Goal: Check status: Check status

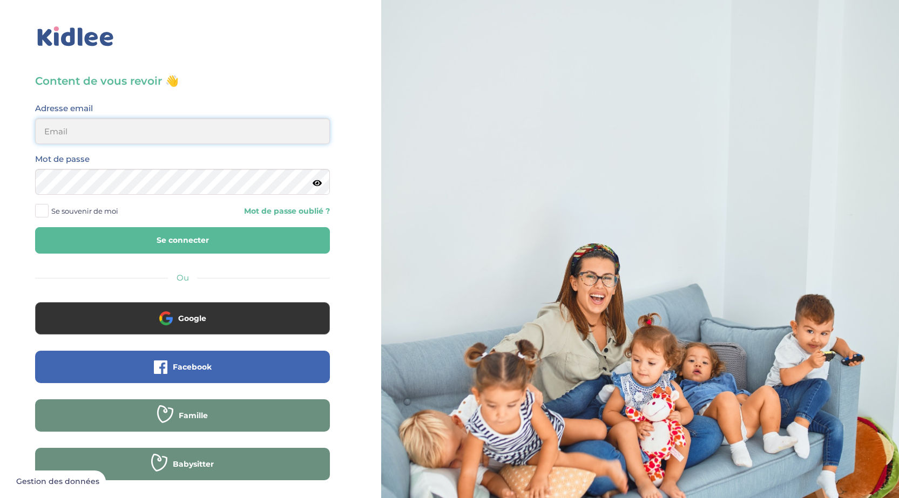
click at [148, 138] on input "email" at bounding box center [182, 131] width 295 height 26
type input "[EMAIL_ADDRESS][DOMAIN_NAME]"
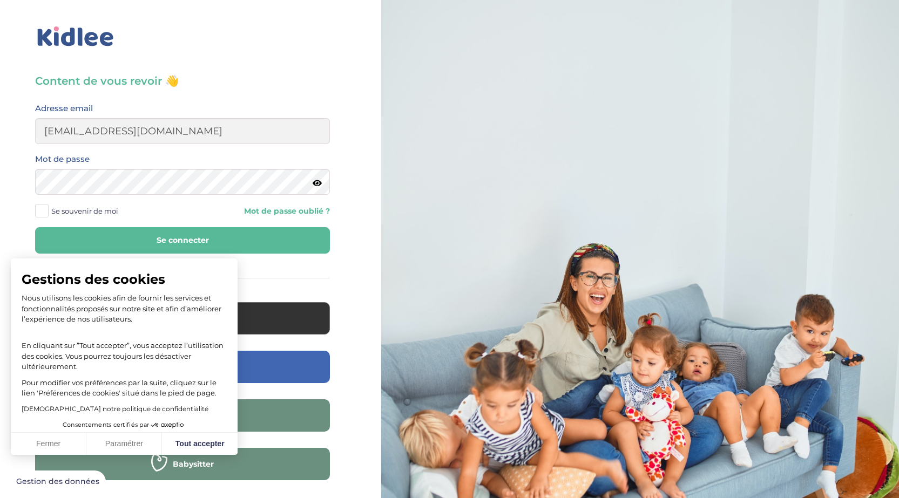
click at [321, 187] on icon at bounding box center [317, 183] width 9 height 8
click at [126, 241] on button "Se connecter" at bounding box center [182, 240] width 295 height 26
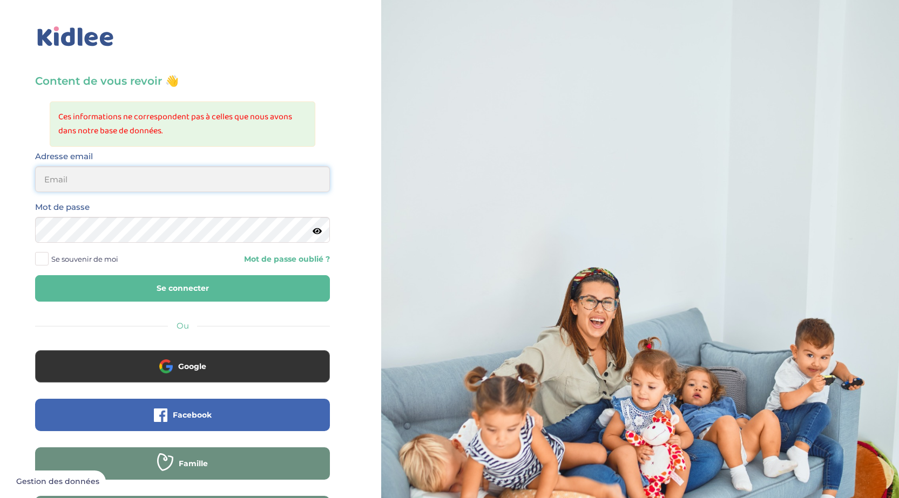
click at [119, 183] on input "email" at bounding box center [182, 179] width 295 height 26
type input "[EMAIL_ADDRESS][DOMAIN_NAME]"
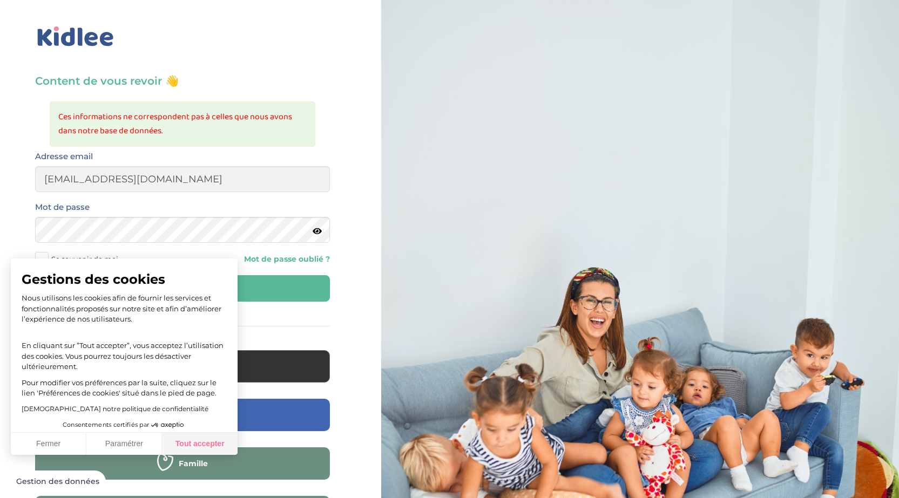
click at [200, 438] on button "Tout accepter" at bounding box center [200, 444] width 76 height 23
checkbox input "true"
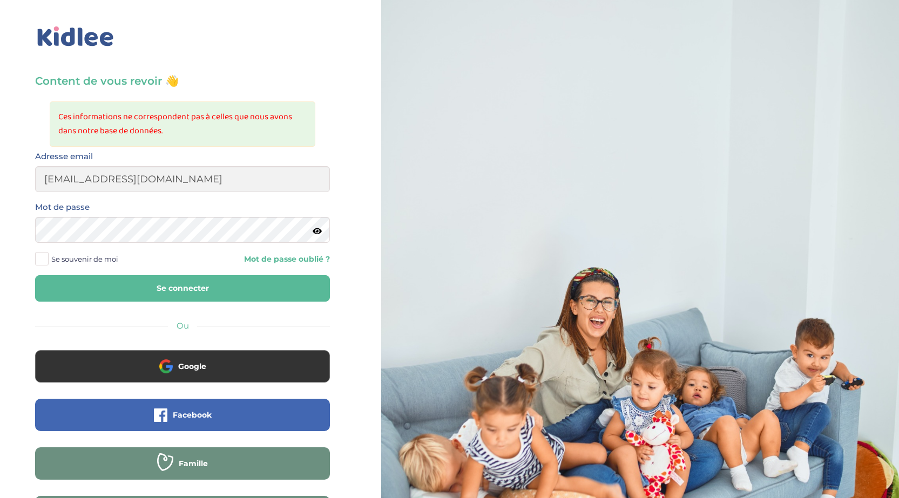
click at [206, 293] on button "Se connecter" at bounding box center [182, 288] width 295 height 26
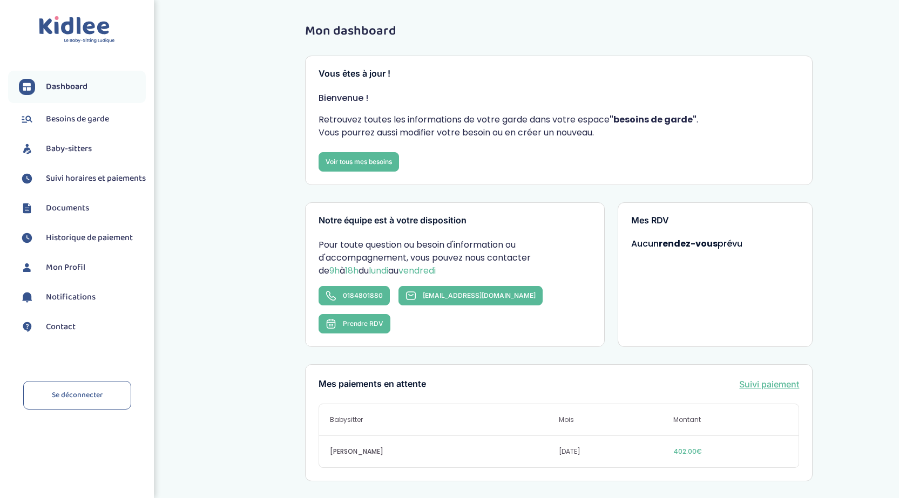
click at [81, 185] on span "Suivi horaires et paiements" at bounding box center [96, 178] width 100 height 13
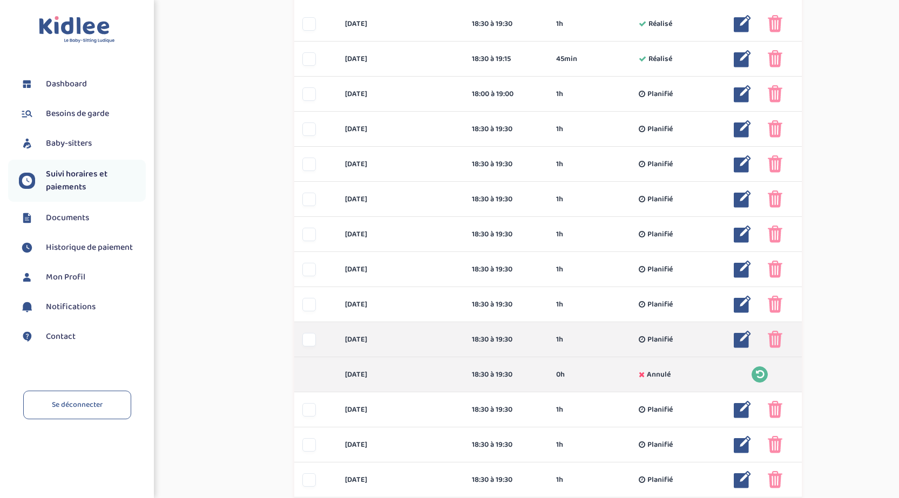
scroll to position [324, 0]
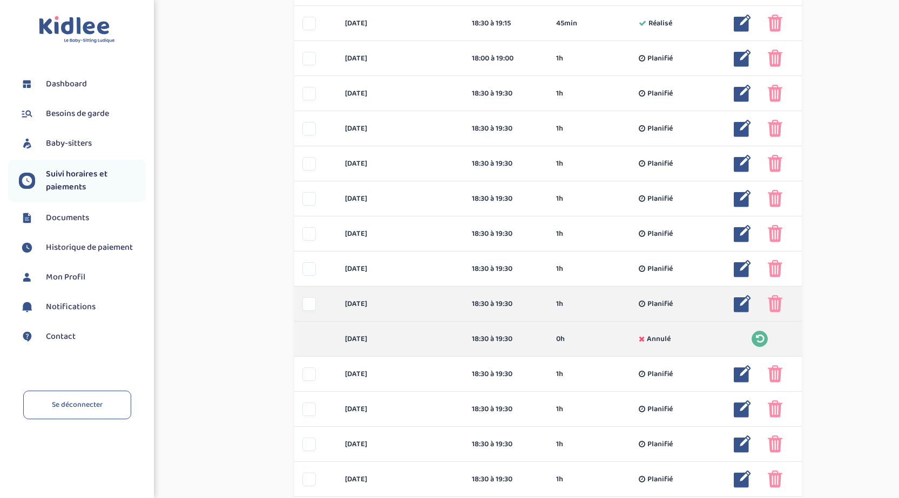
click at [307, 305] on div at bounding box center [308, 304] width 13 height 13
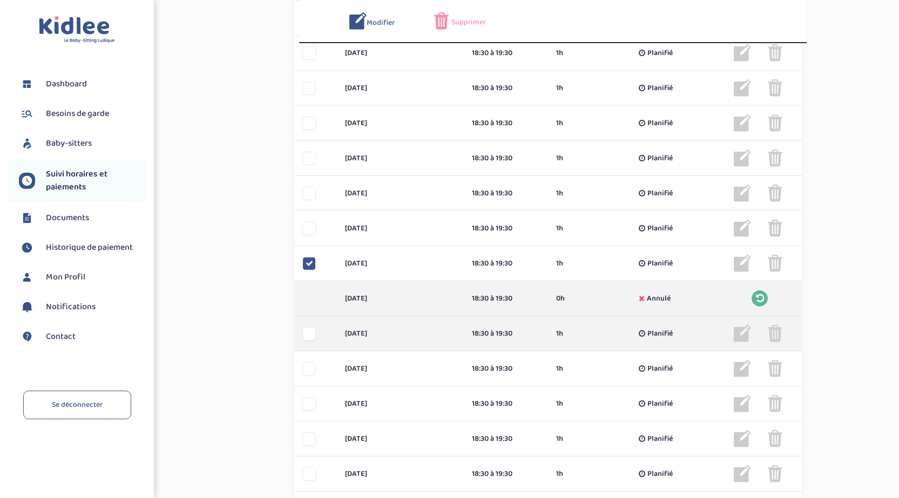
click at [309, 330] on div at bounding box center [308, 333] width 13 height 13
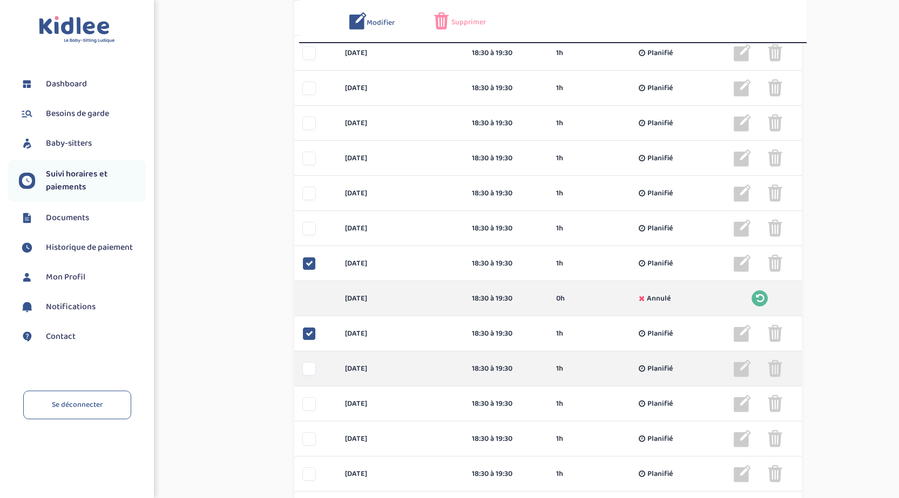
click at [310, 367] on div at bounding box center [308, 368] width 13 height 13
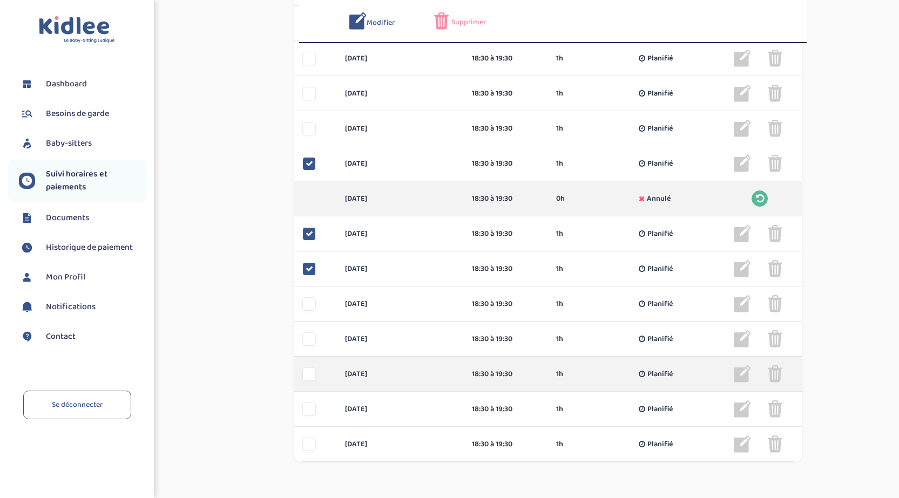
scroll to position [472, 0]
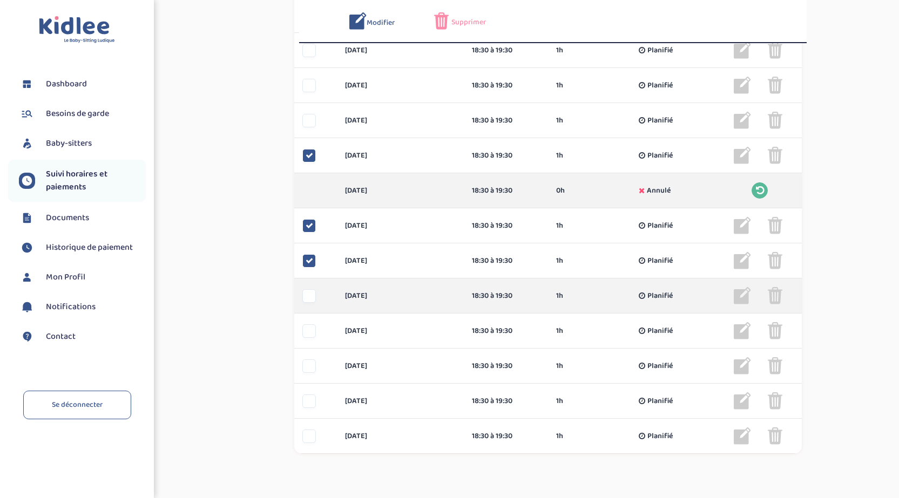
click at [314, 301] on div at bounding box center [308, 295] width 13 height 13
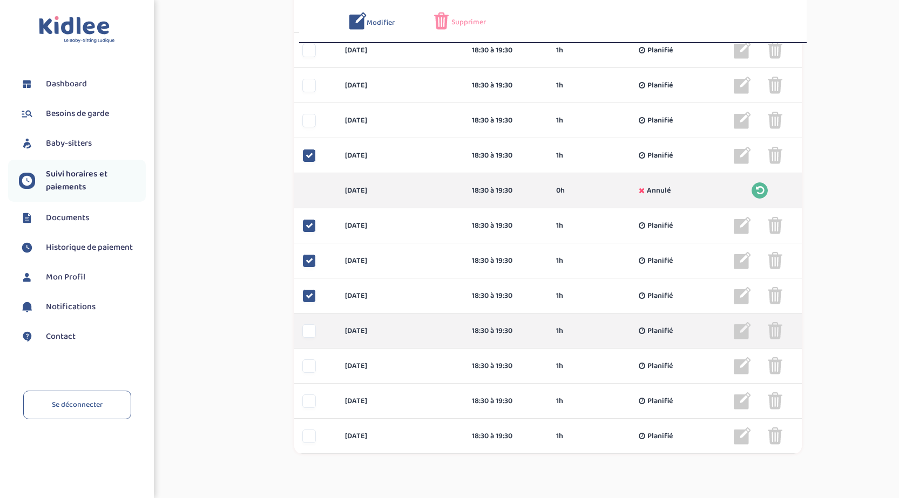
click at [307, 325] on div at bounding box center [308, 331] width 13 height 13
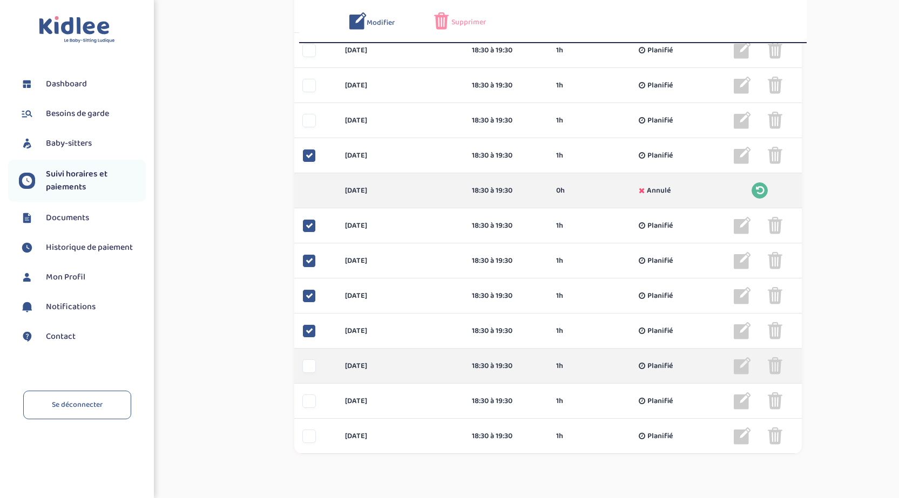
click at [307, 363] on div at bounding box center [308, 366] width 13 height 13
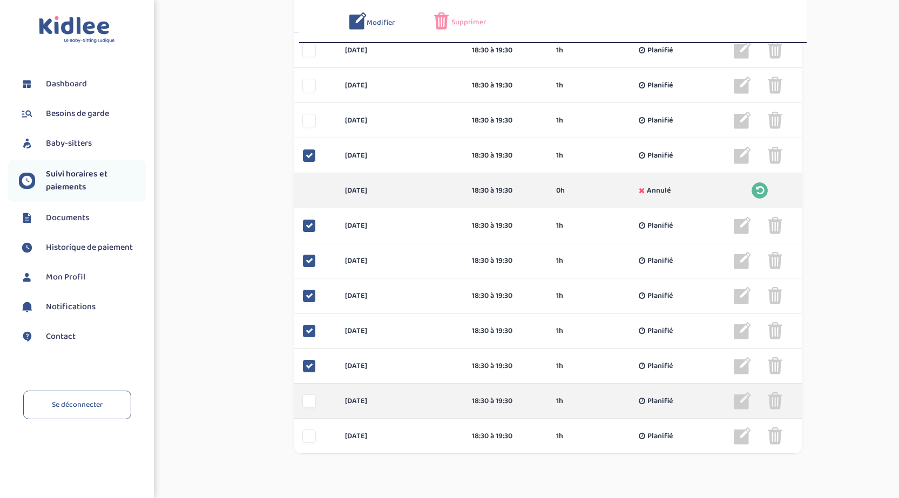
click at [308, 401] on div at bounding box center [308, 401] width 13 height 13
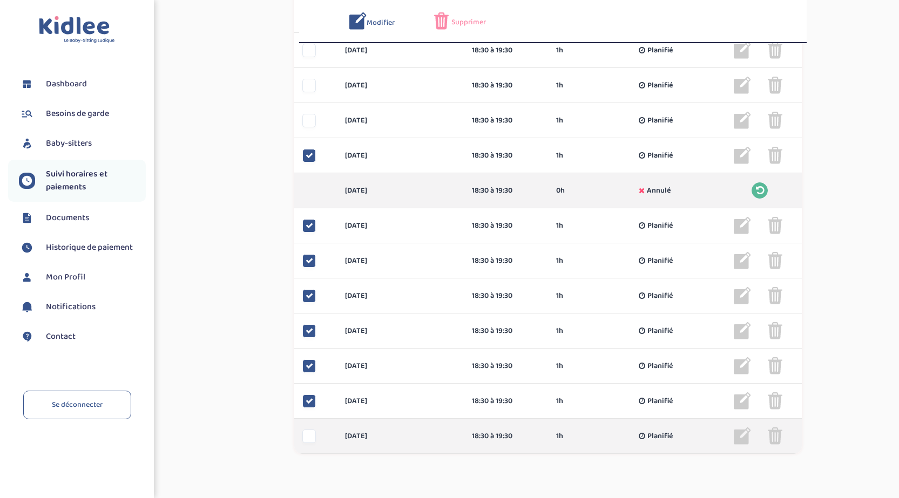
click at [306, 435] on div at bounding box center [308, 436] width 13 height 13
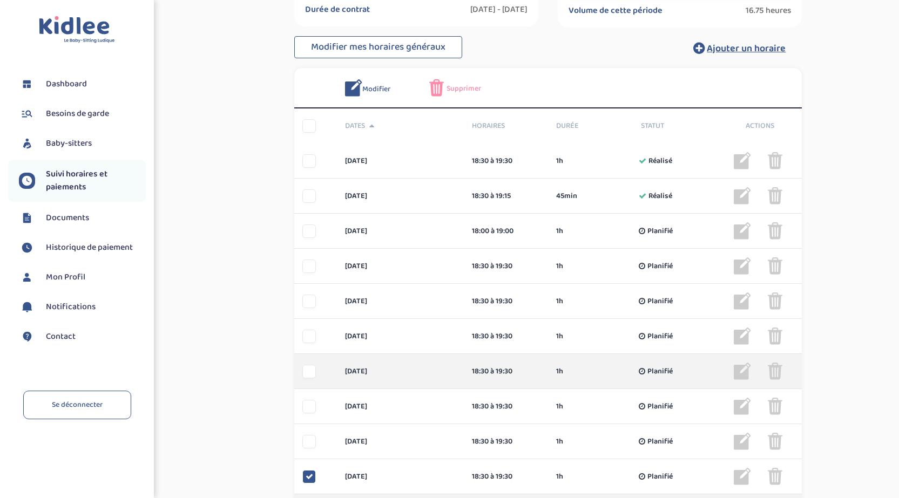
scroll to position [0, 0]
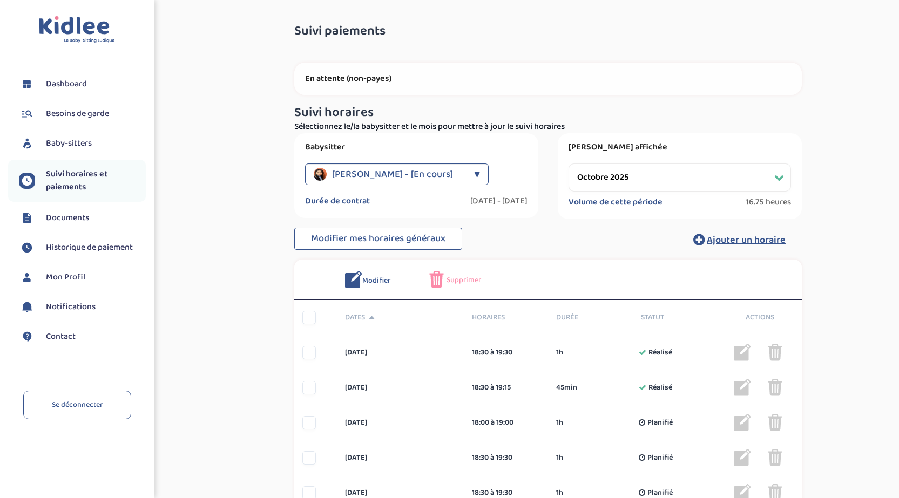
click at [441, 284] on img at bounding box center [436, 279] width 15 height 17
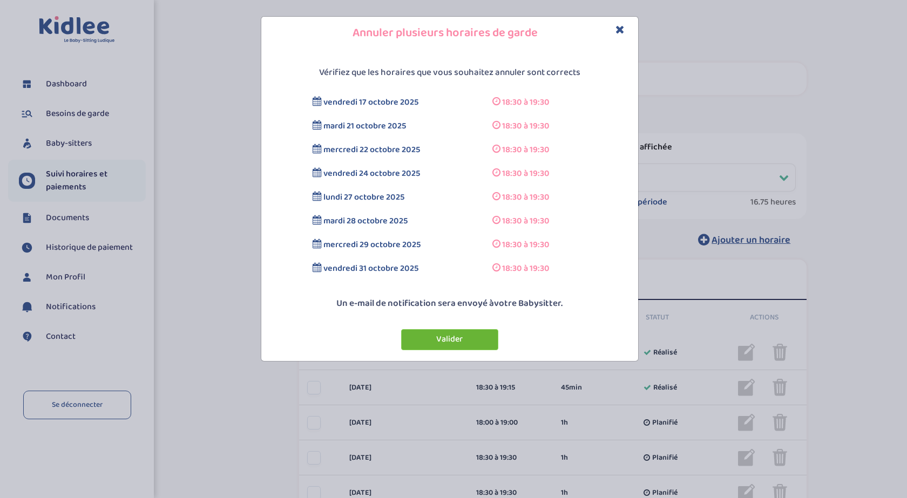
click at [458, 340] on button "Valider" at bounding box center [449, 339] width 97 height 21
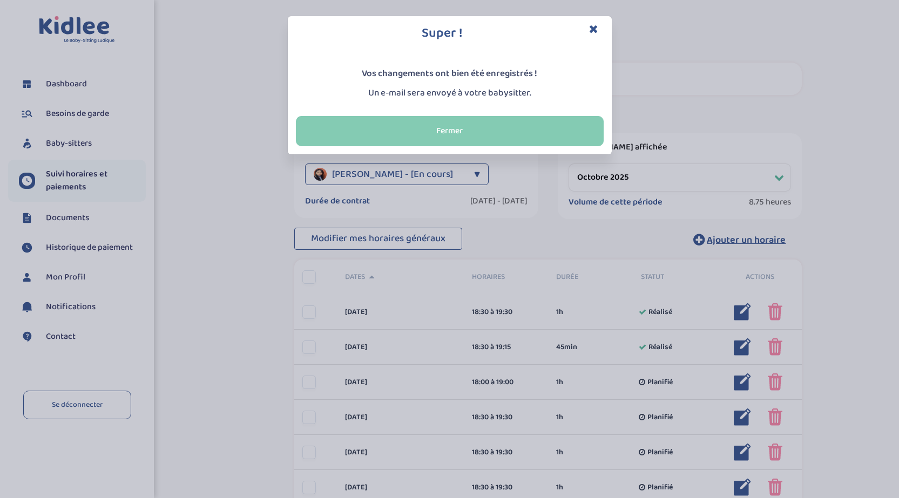
click at [533, 126] on button "Fermer" at bounding box center [450, 131] width 308 height 30
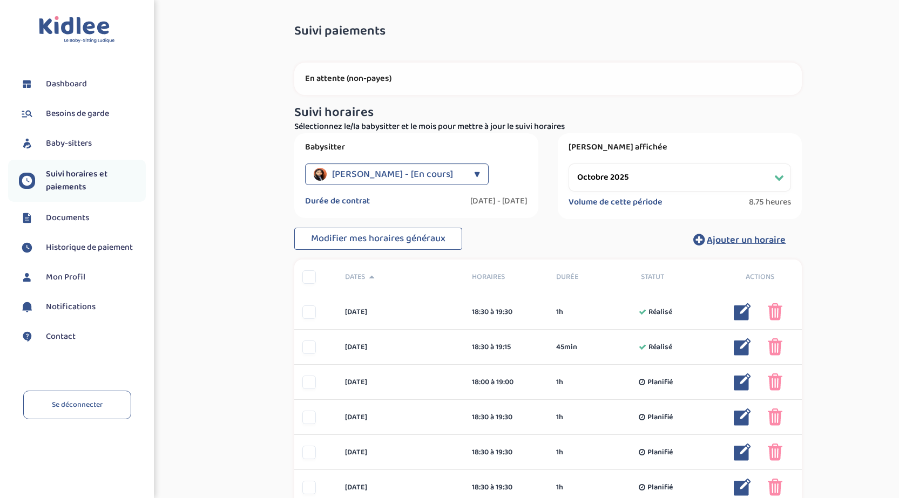
click at [447, 175] on div "[PERSON_NAME] - [En cours]" at bounding box center [391, 175] width 155 height 22
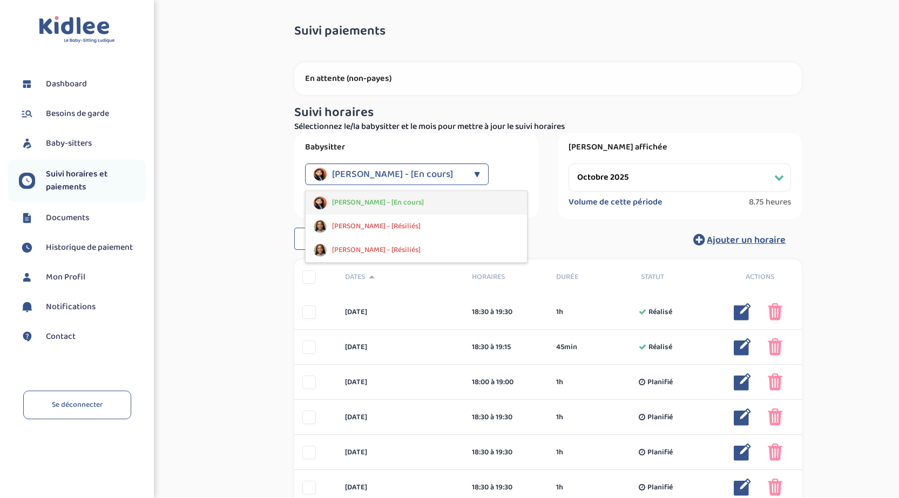
click at [419, 206] on div "[PERSON_NAME] - [En cours]" at bounding box center [416, 203] width 221 height 24
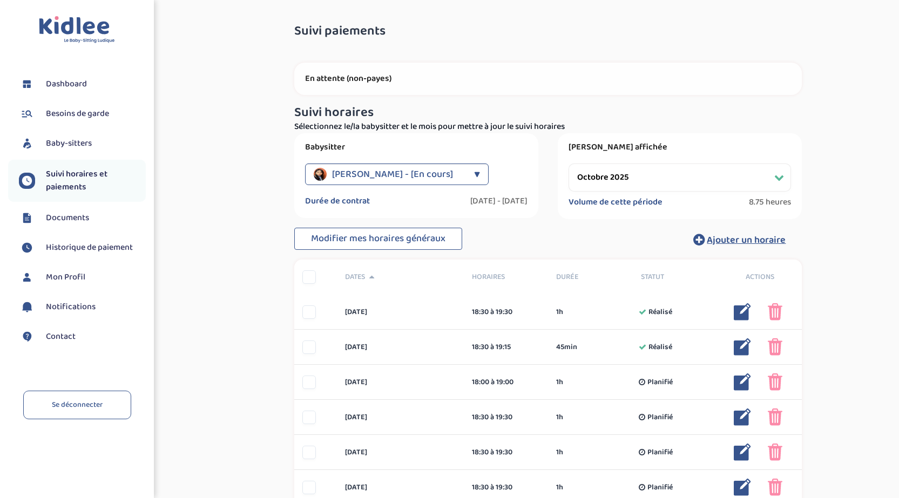
click at [603, 184] on select "Filtrer par mois septembre 2025 octobre 2025 novembre 2025 décembre 2025 janvie…" at bounding box center [680, 178] width 222 height 28
click at [569, 164] on select "Filtrer par mois septembre 2025 octobre 2025 novembre 2025 décembre 2025 janvie…" at bounding box center [680, 178] width 222 height 28
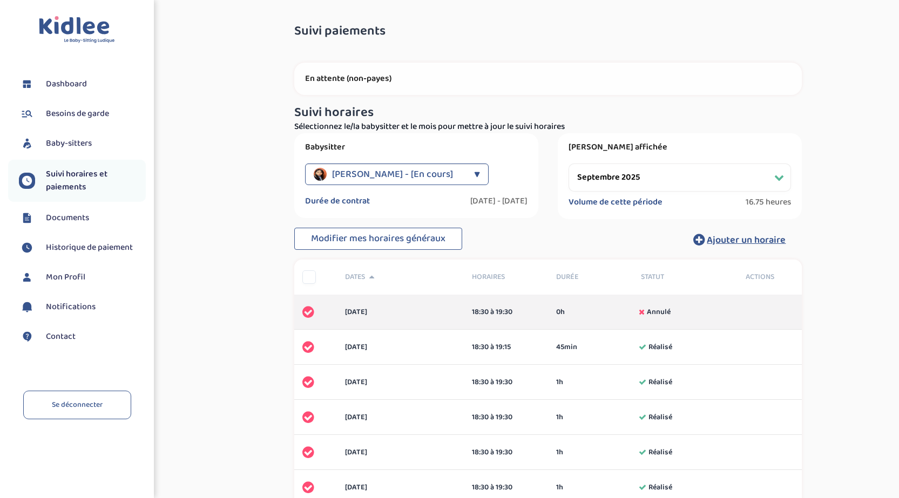
click at [633, 181] on select "Filtrer par mois septembre 2025 octobre 2025 novembre 2025 décembre 2025 janvie…" at bounding box center [680, 178] width 222 height 28
select select "octobre 2025"
click at [569, 164] on select "Filtrer par mois septembre 2025 octobre 2025 novembre 2025 décembre 2025 janvie…" at bounding box center [680, 178] width 222 height 28
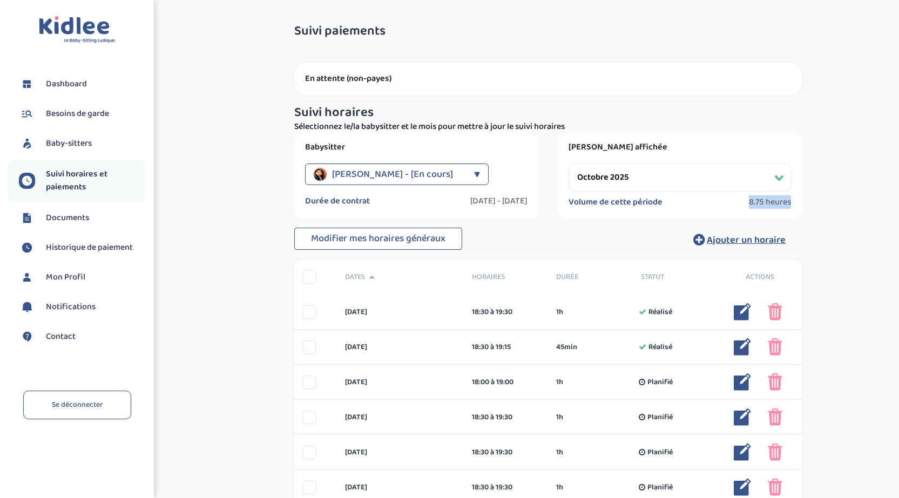
drag, startPoint x: 791, startPoint y: 201, endPoint x: 742, endPoint y: 204, distance: 48.7
click at [742, 204] on div "Volume de cette période 8.75 heures" at bounding box center [680, 203] width 222 height 13
click at [822, 207] on div "Suivi paiements DO10xLfp5RpEpS2oWHyhgHE5EbbRnVYOjIpcwRdc En attente (non-payes)…" at bounding box center [548, 489] width 685 height 946
click at [67, 281] on span "Mon Profil" at bounding box center [65, 277] width 39 height 13
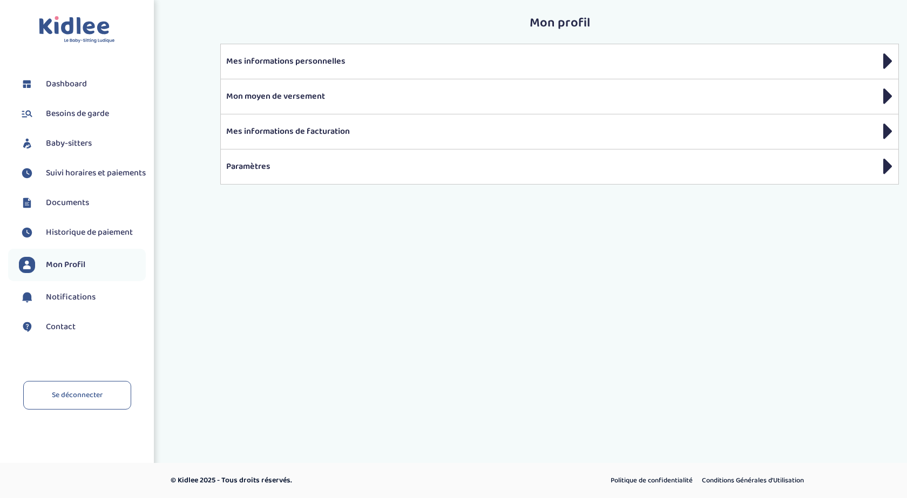
click at [72, 84] on span "Dashboard" at bounding box center [66, 84] width 41 height 13
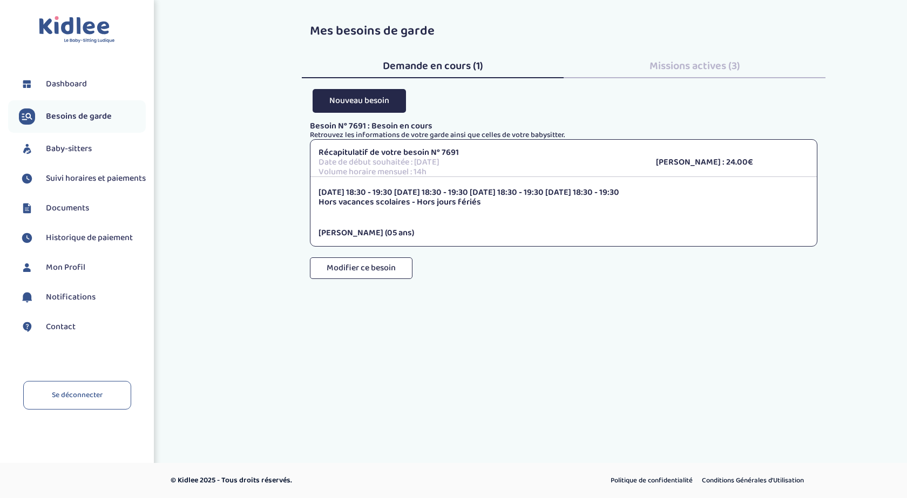
click at [670, 73] on span "Missions actives (3)" at bounding box center [695, 65] width 91 height 17
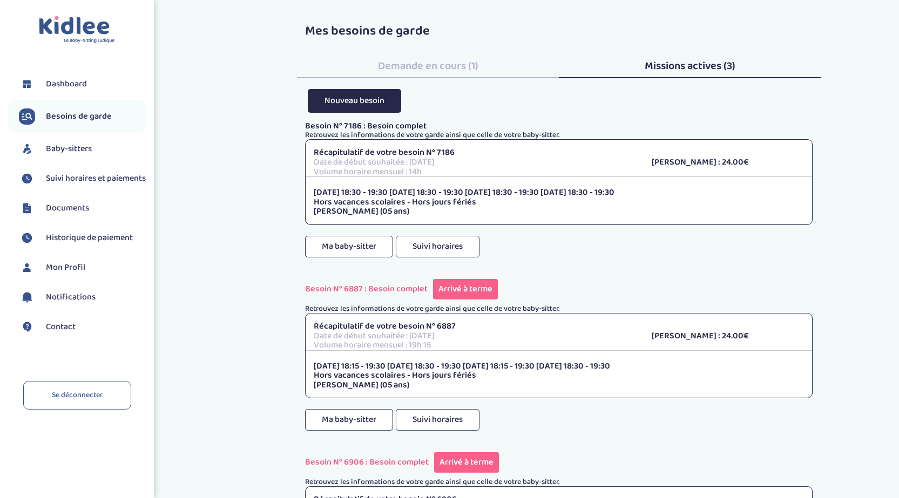
click at [414, 69] on span "Demande en cours (1)" at bounding box center [428, 65] width 100 height 17
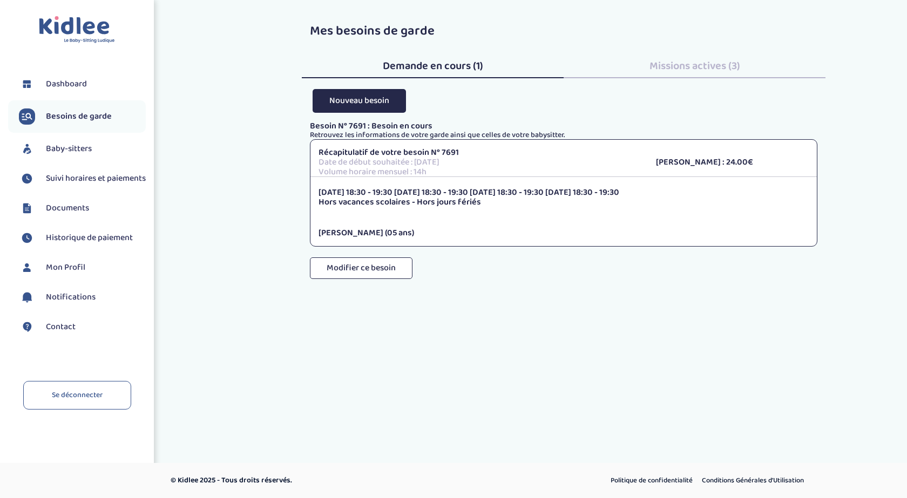
click at [650, 69] on span "Missions actives (3)" at bounding box center [695, 65] width 91 height 17
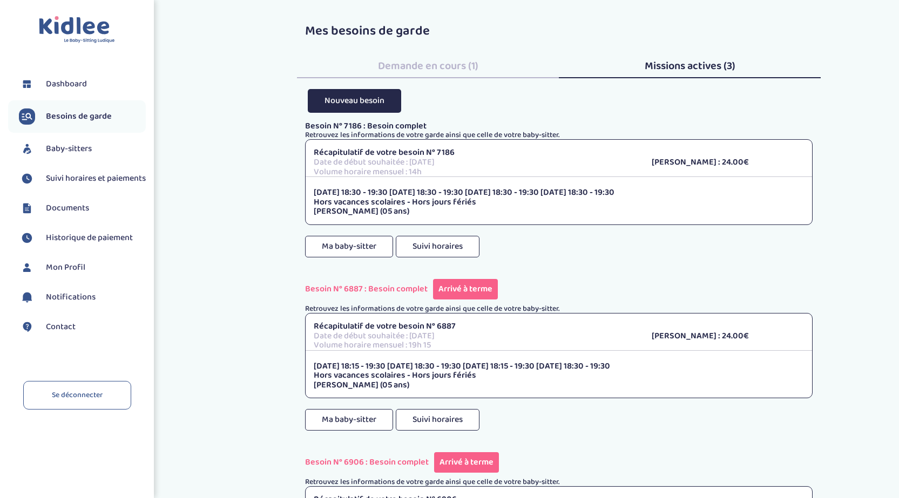
click at [415, 68] on span "Demande en cours (1)" at bounding box center [428, 65] width 100 height 17
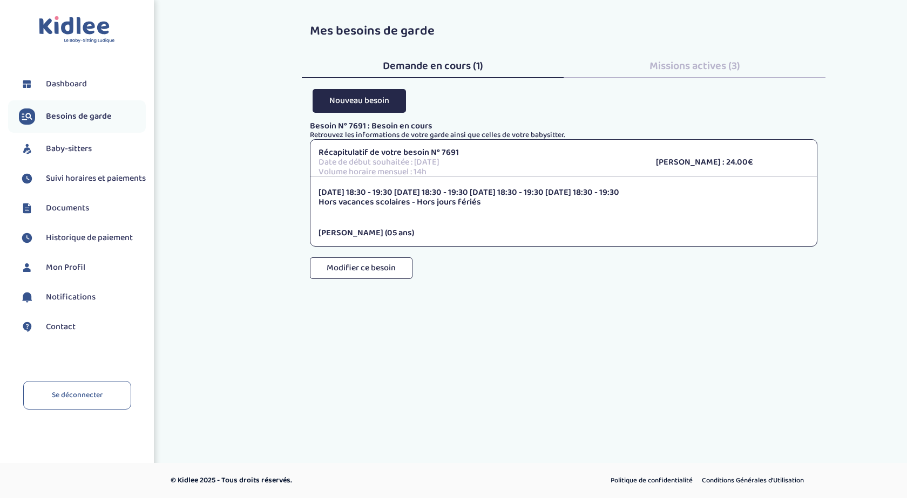
click at [437, 174] on p "Volume horaire mensuel : 14h" at bounding box center [479, 172] width 321 height 10
click at [77, 89] on span "Dashboard" at bounding box center [66, 84] width 41 height 13
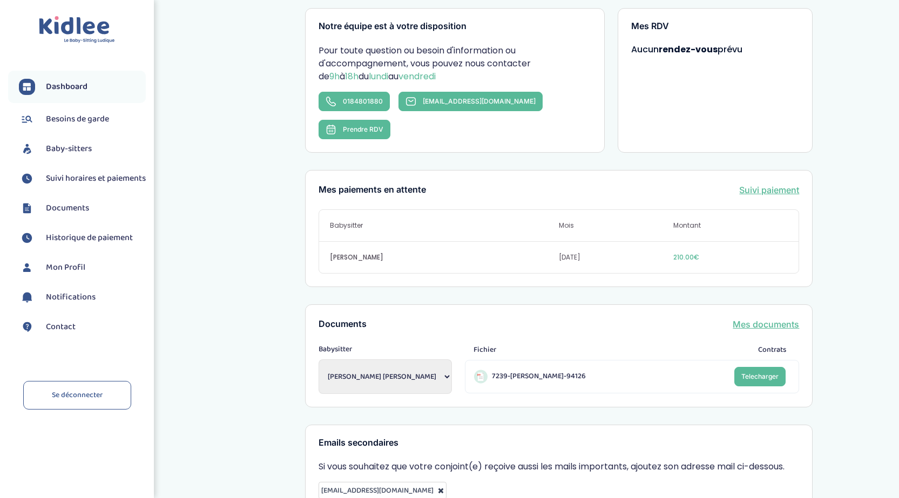
scroll to position [162, 0]
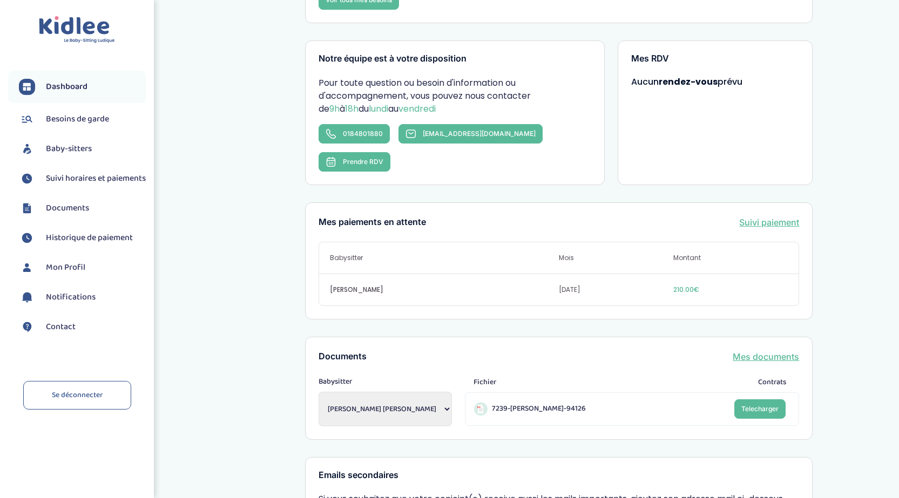
drag, startPoint x: 712, startPoint y: 261, endPoint x: 668, endPoint y: 265, distance: 43.9
click at [669, 274] on div "[PERSON_NAME] [DATE] 210.00€" at bounding box center [559, 289] width 480 height 31
click at [665, 274] on div "[PERSON_NAME] [DATE] 210.00€" at bounding box center [559, 289] width 480 height 31
drag, startPoint x: 670, startPoint y: 260, endPoint x: 723, endPoint y: 259, distance: 53.5
click at [722, 274] on div "[PERSON_NAME] [DATE] 210.00€" at bounding box center [559, 289] width 480 height 31
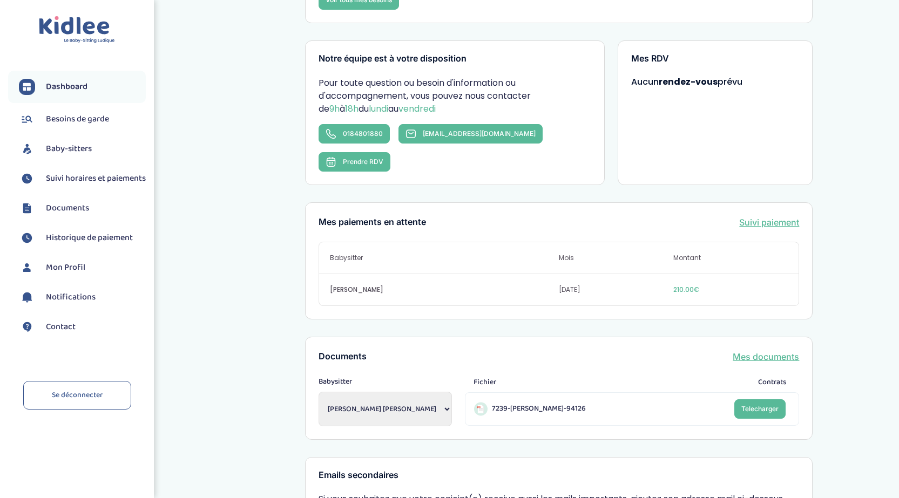
click at [726, 285] on span "210.00€" at bounding box center [730, 290] width 114 height 10
drag, startPoint x: 672, startPoint y: 262, endPoint x: 719, endPoint y: 262, distance: 46.4
click at [715, 274] on div "SHI Caroline oct. 2025 210.00€" at bounding box center [559, 289] width 480 height 31
click at [728, 285] on span "210.00€" at bounding box center [730, 290] width 114 height 10
drag, startPoint x: 673, startPoint y: 263, endPoint x: 711, endPoint y: 262, distance: 37.3
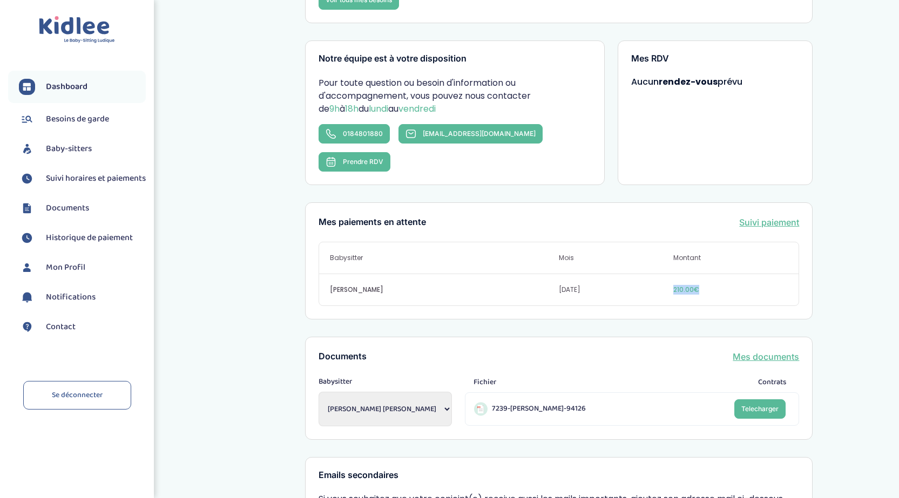
click at [710, 285] on span "210.00€" at bounding box center [730, 290] width 114 height 10
click at [717, 285] on span "210.00€" at bounding box center [730, 290] width 114 height 10
click at [76, 185] on span "Suivi horaires et paiements" at bounding box center [96, 178] width 100 height 13
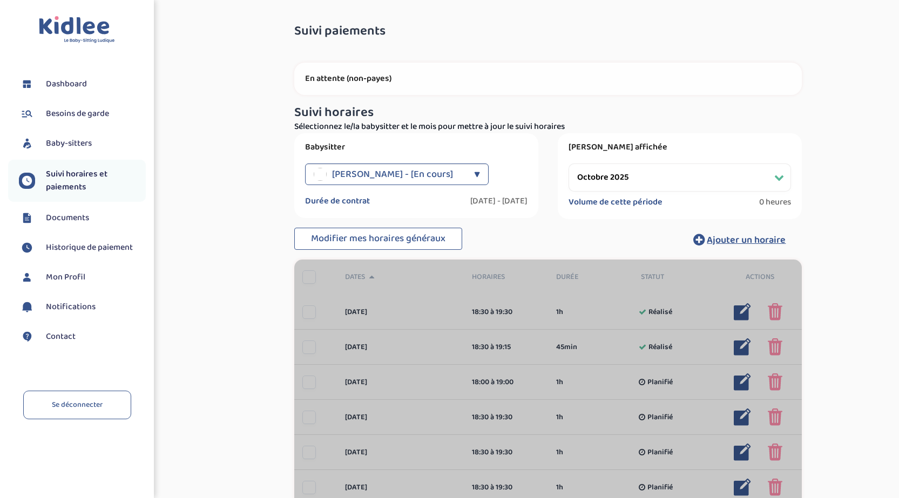
select select "octobre 2025"
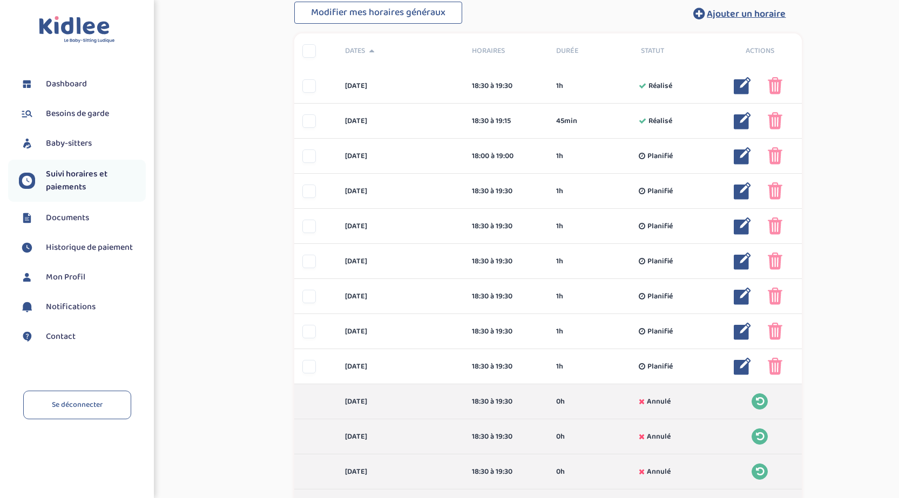
scroll to position [378, 0]
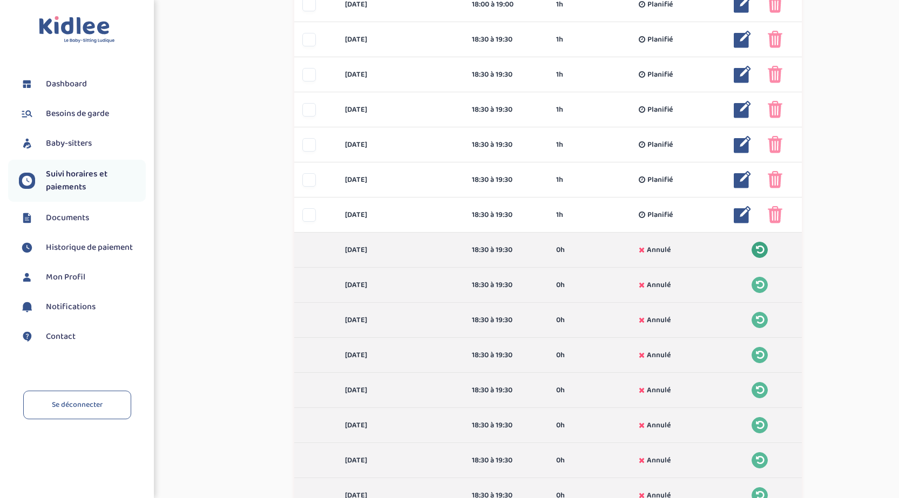
click at [764, 252] on button at bounding box center [760, 250] width 16 height 16
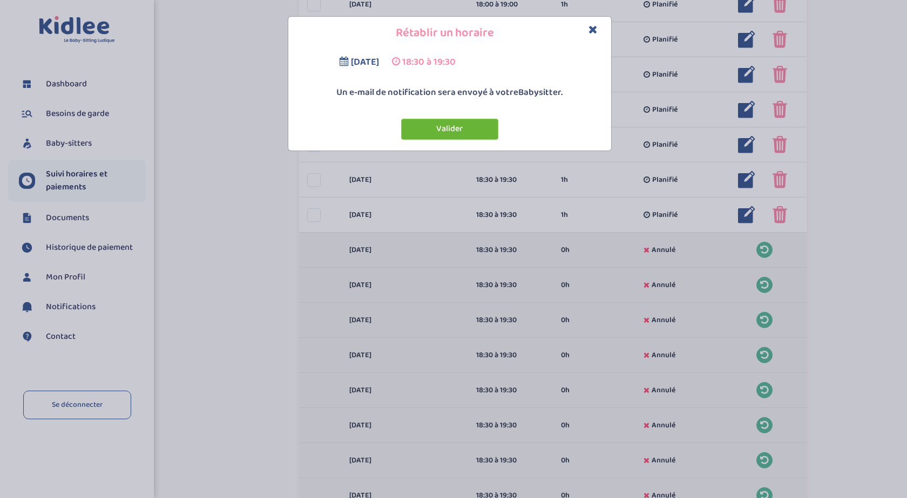
click at [463, 124] on button "Valider" at bounding box center [449, 129] width 97 height 21
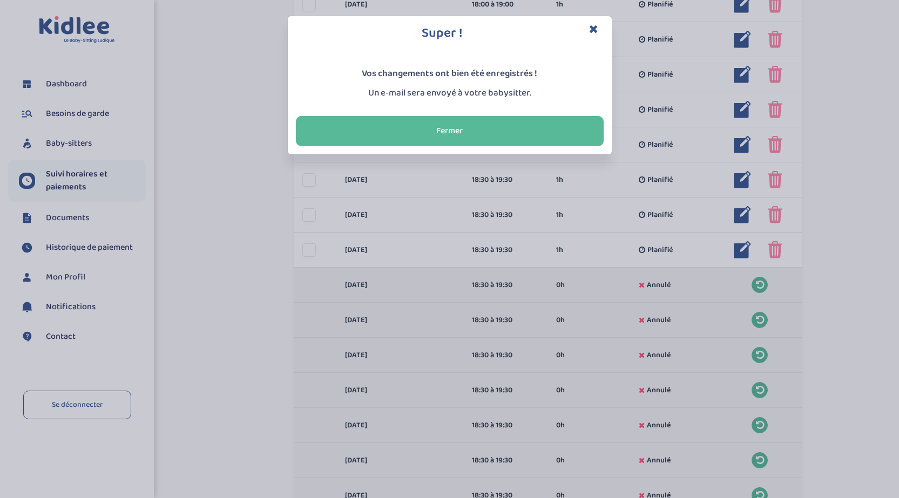
click at [758, 283] on div "Super ! Vos changements ont bien été enregistrés ! Un e-mail sera envoyé à votr…" at bounding box center [449, 249] width 899 height 498
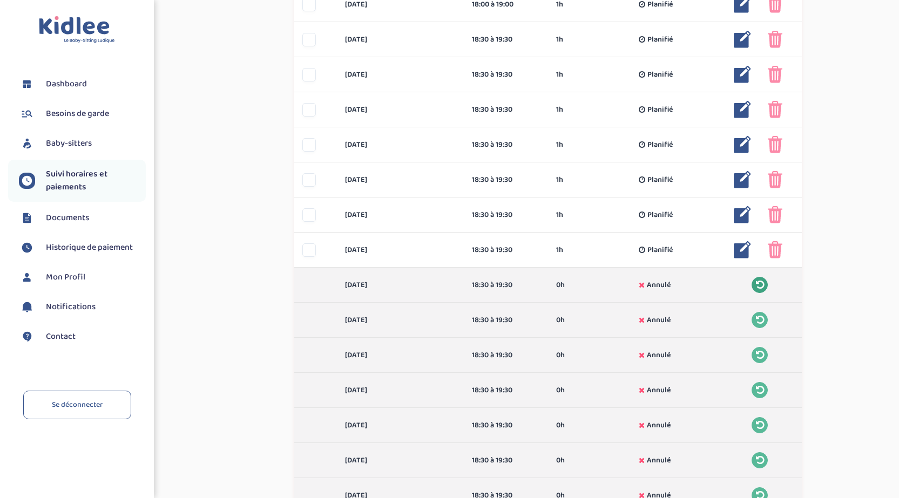
click at [761, 287] on icon at bounding box center [760, 285] width 8 height 10
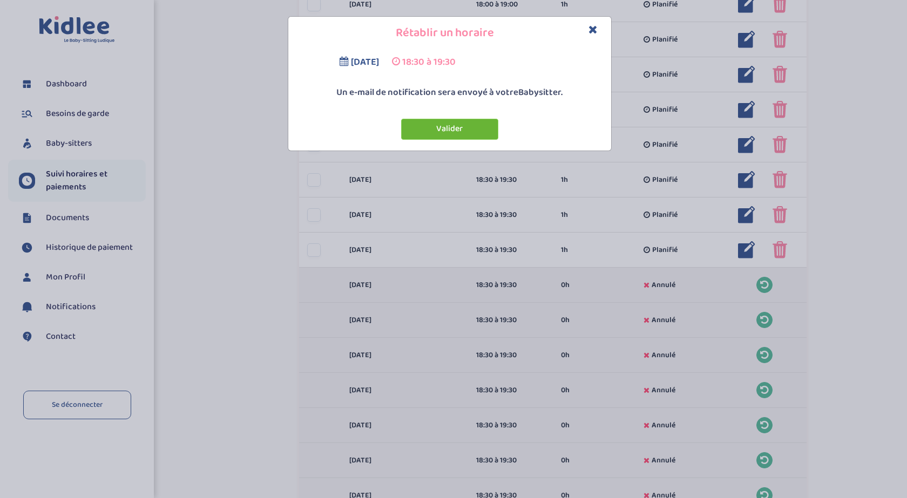
click at [459, 124] on button "Valider" at bounding box center [449, 129] width 97 height 21
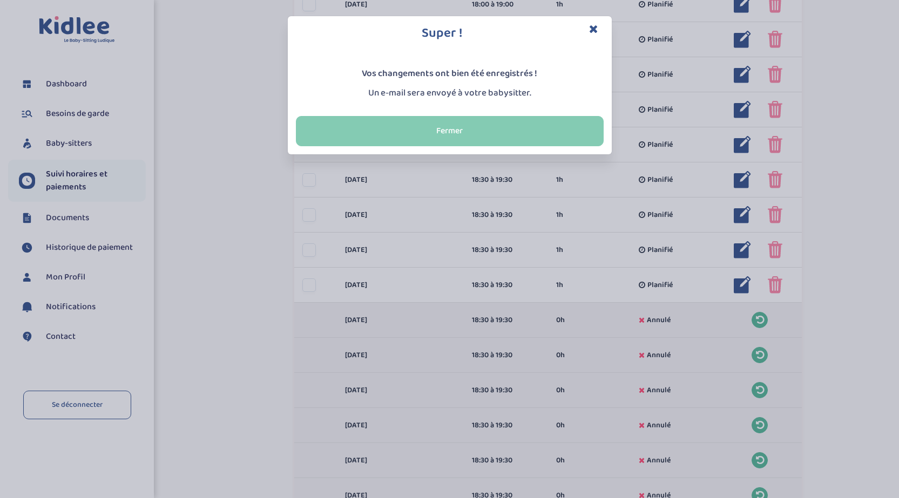
click at [522, 134] on button "Fermer" at bounding box center [450, 131] width 308 height 30
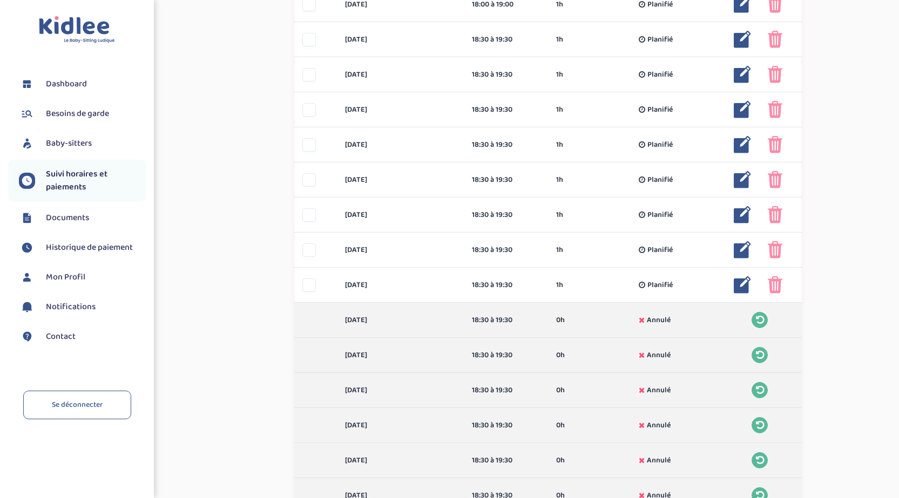
click at [766, 327] on div at bounding box center [760, 320] width 69 height 16
click at [769, 321] on div at bounding box center [760, 320] width 69 height 16
click at [763, 321] on icon at bounding box center [760, 320] width 8 height 10
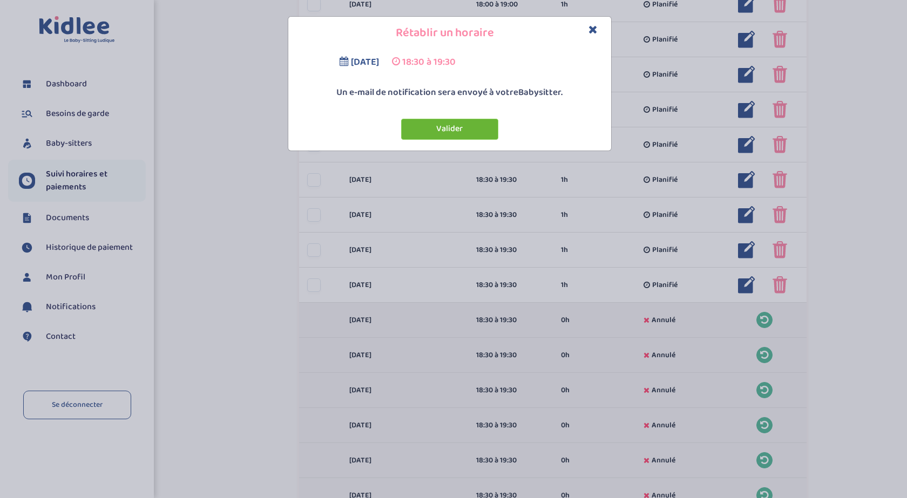
click at [471, 123] on button "Valider" at bounding box center [449, 129] width 97 height 21
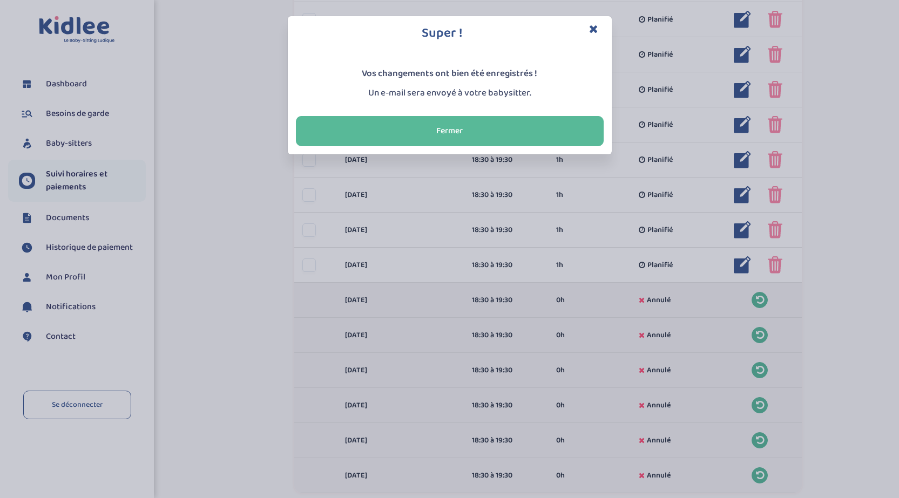
scroll to position [486, 0]
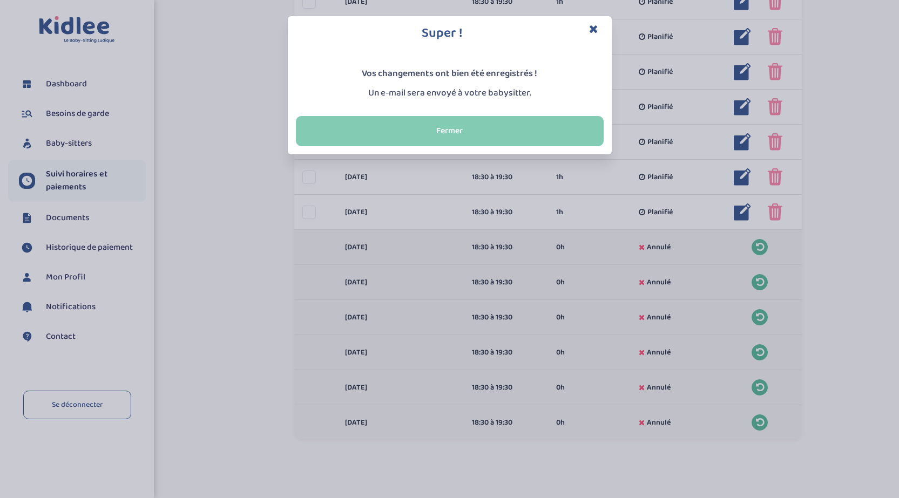
click at [565, 124] on button "Fermer" at bounding box center [450, 131] width 308 height 30
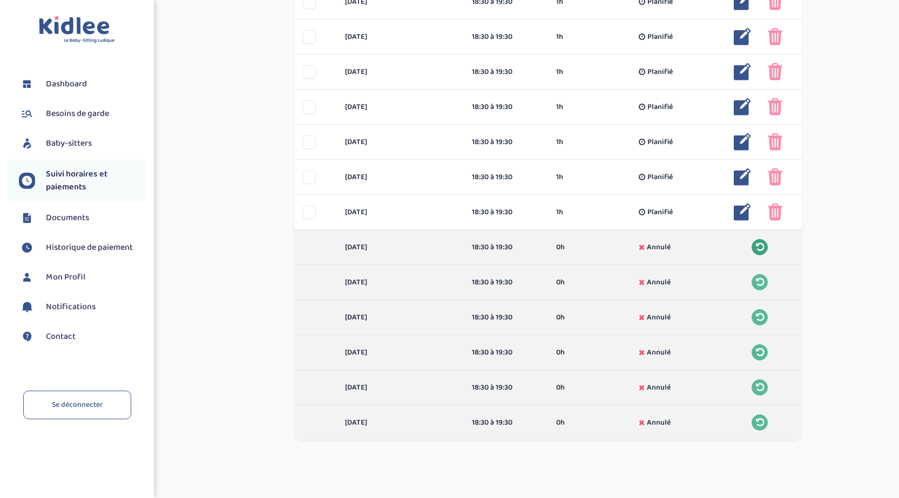
click at [760, 251] on icon at bounding box center [760, 247] width 8 height 10
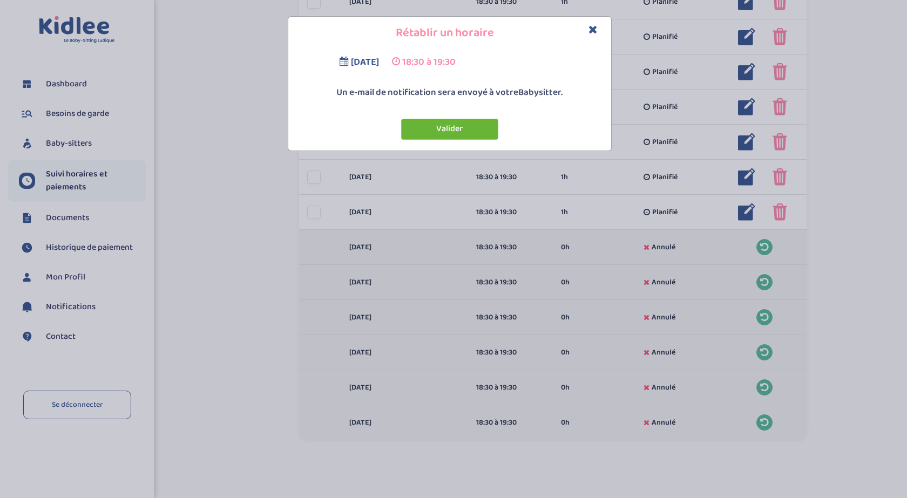
click at [475, 133] on button "Valider" at bounding box center [449, 129] width 97 height 21
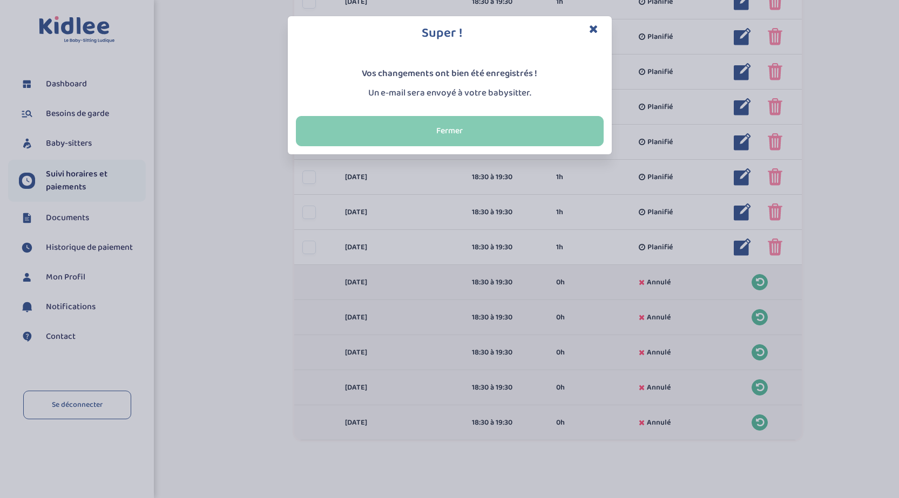
click at [478, 131] on button "Fermer" at bounding box center [450, 131] width 308 height 30
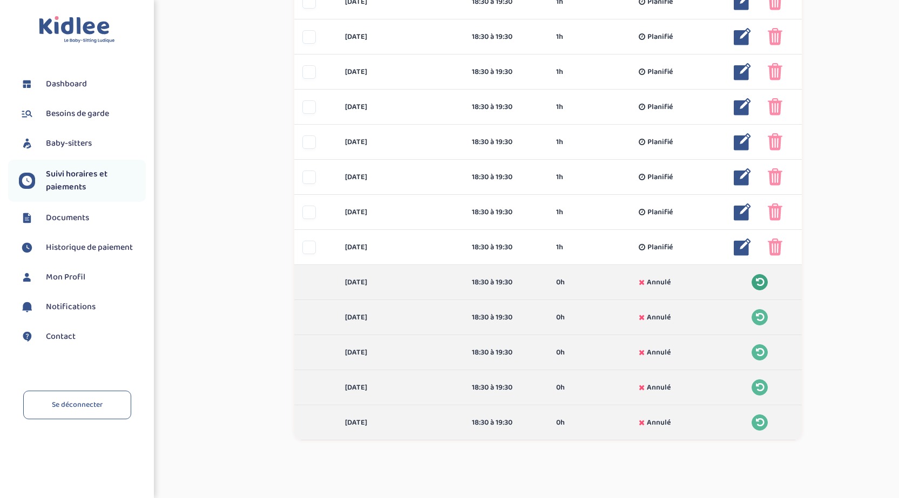
click at [762, 286] on icon at bounding box center [760, 283] width 8 height 10
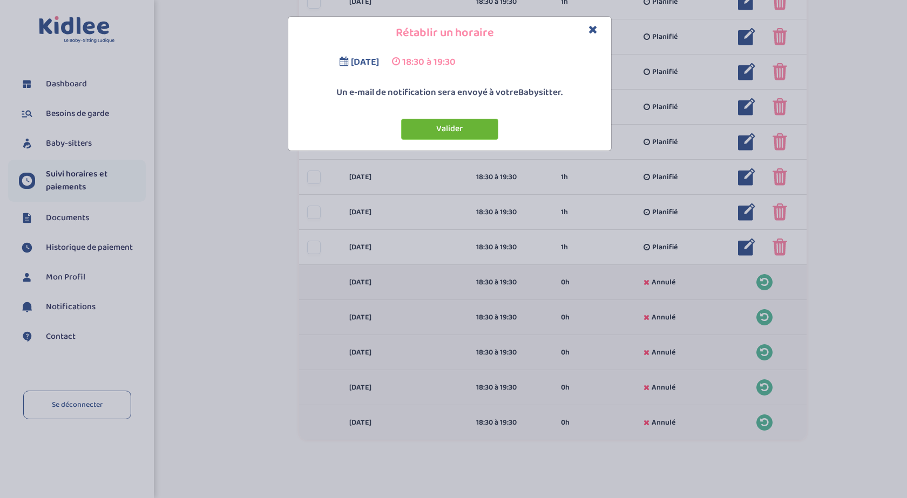
click at [459, 132] on button "Valider" at bounding box center [449, 129] width 97 height 21
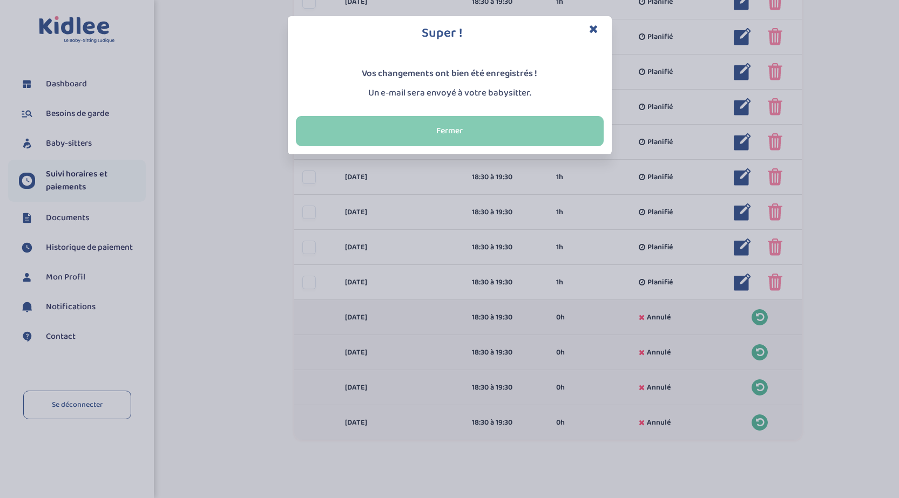
click at [455, 132] on button "Fermer" at bounding box center [450, 131] width 308 height 30
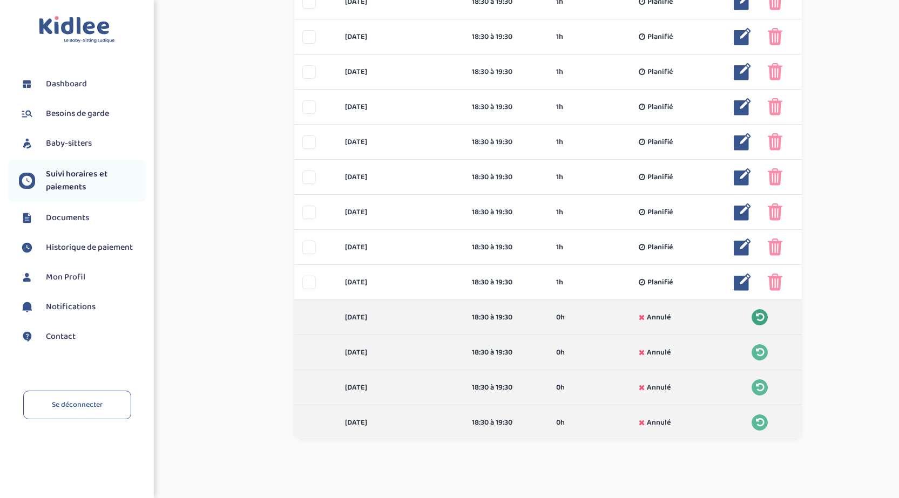
click at [761, 321] on icon at bounding box center [760, 318] width 8 height 10
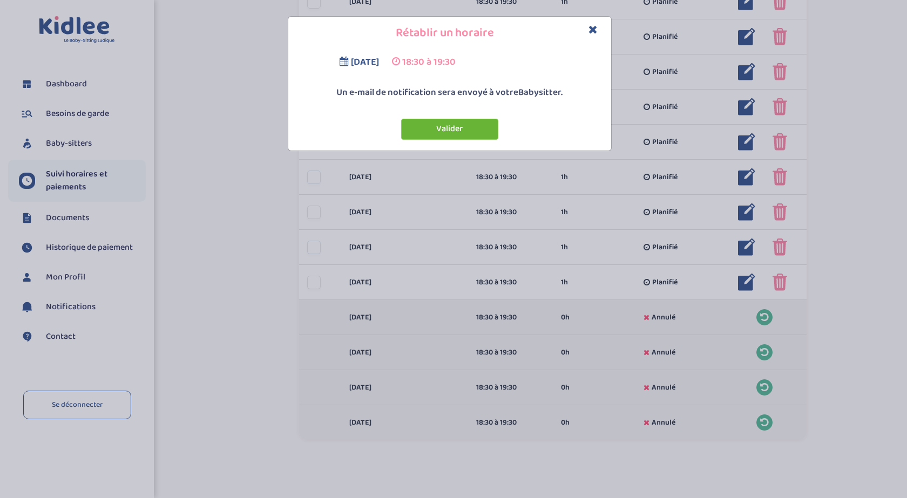
click at [483, 131] on button "Valider" at bounding box center [449, 129] width 97 height 21
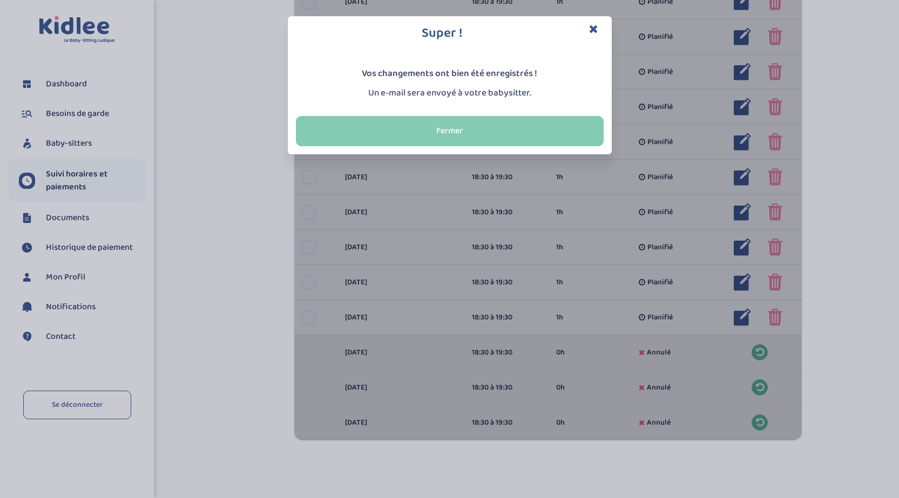
click at [484, 136] on button "Fermer" at bounding box center [450, 131] width 308 height 30
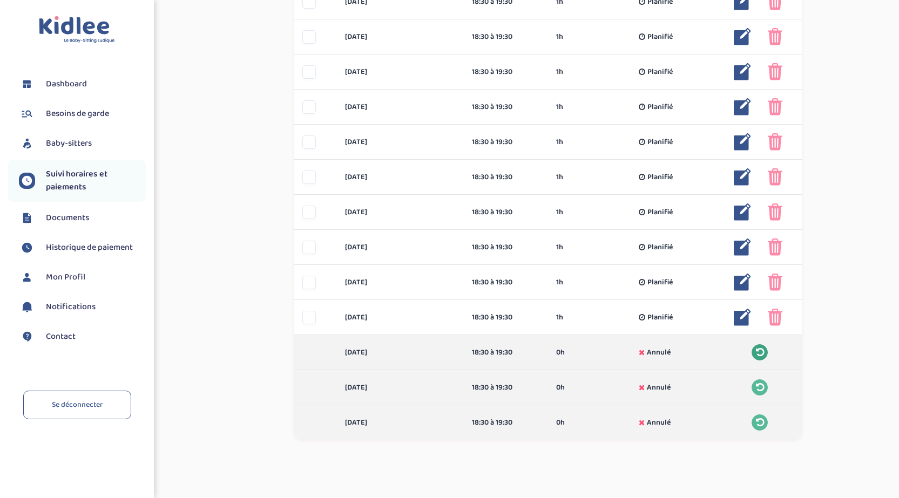
click at [765, 348] on button at bounding box center [760, 353] width 16 height 16
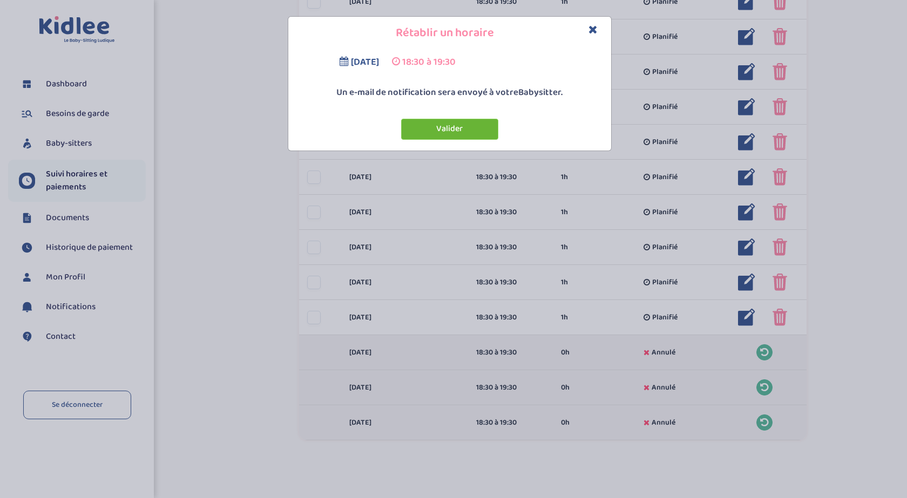
click at [468, 130] on button "Valider" at bounding box center [449, 129] width 97 height 21
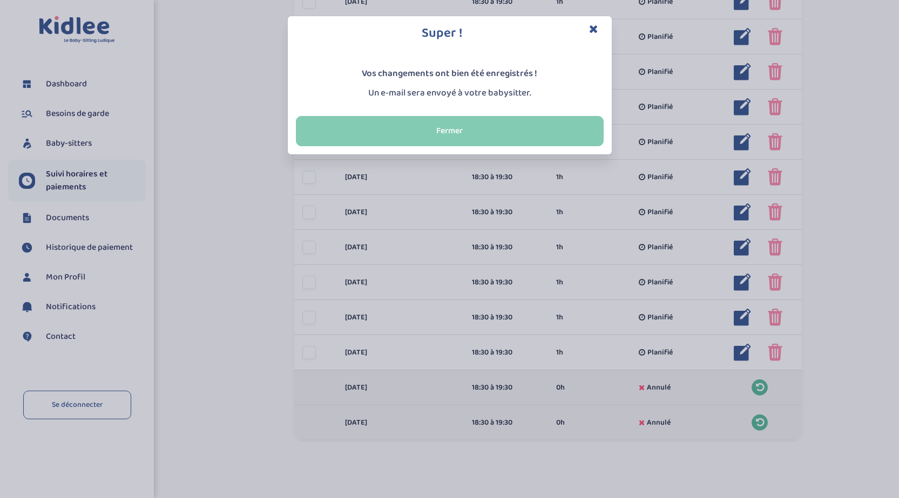
click at [472, 131] on button "Fermer" at bounding box center [450, 131] width 308 height 30
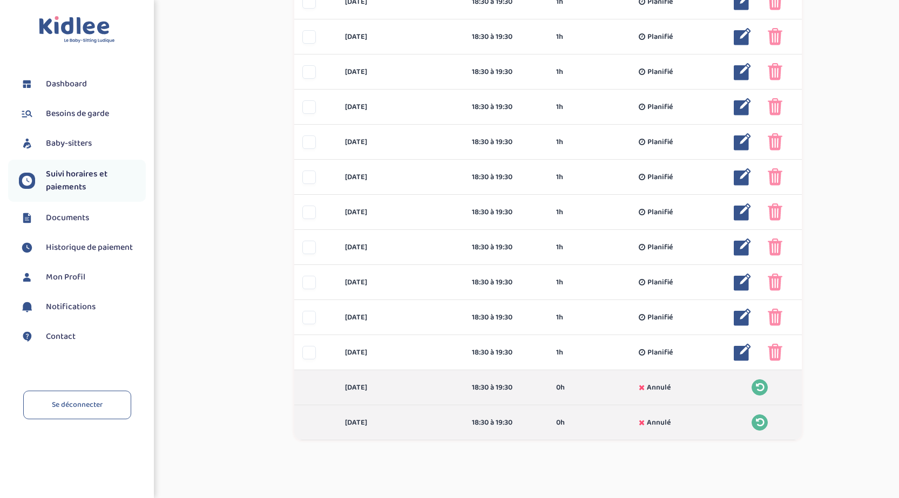
click at [762, 399] on div "mercredi 29 oct 18:30 à 19:30 0h Annulé 0h Annulé" at bounding box center [548, 387] width 508 height 35
click at [761, 394] on button at bounding box center [760, 388] width 16 height 16
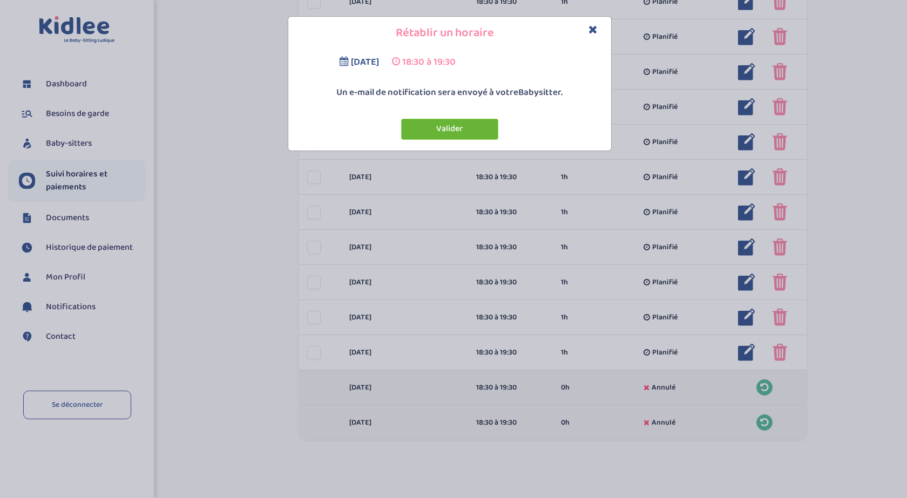
click at [429, 130] on button "Valider" at bounding box center [449, 129] width 97 height 21
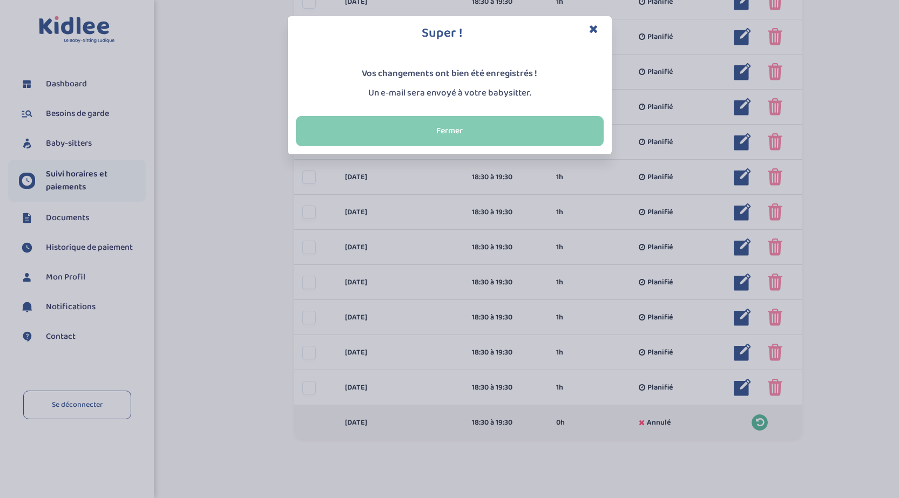
click at [420, 138] on button "Fermer" at bounding box center [450, 131] width 308 height 30
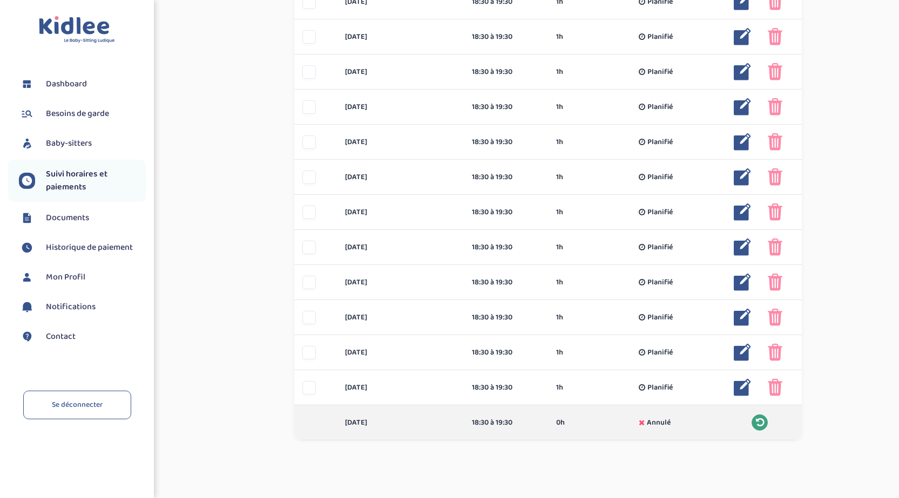
click at [767, 423] on button at bounding box center [760, 423] width 16 height 16
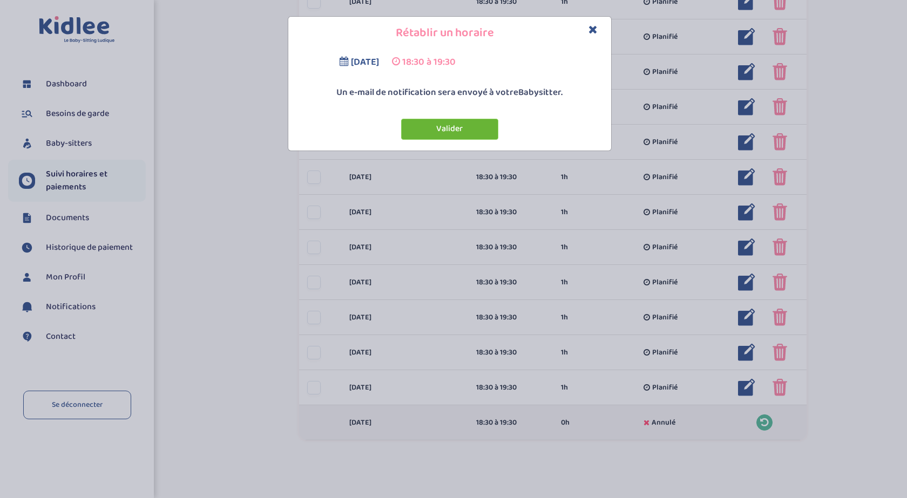
click at [454, 127] on button "Valider" at bounding box center [449, 129] width 97 height 21
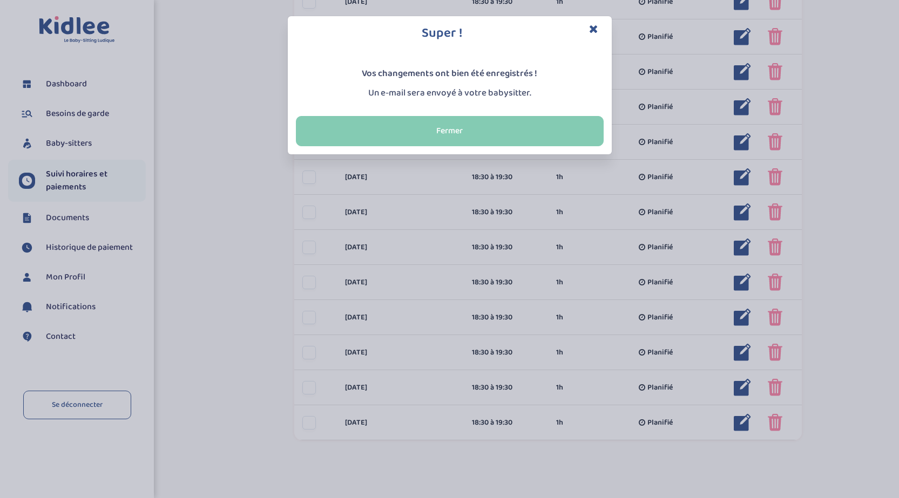
click at [495, 129] on button "Fermer" at bounding box center [450, 131] width 308 height 30
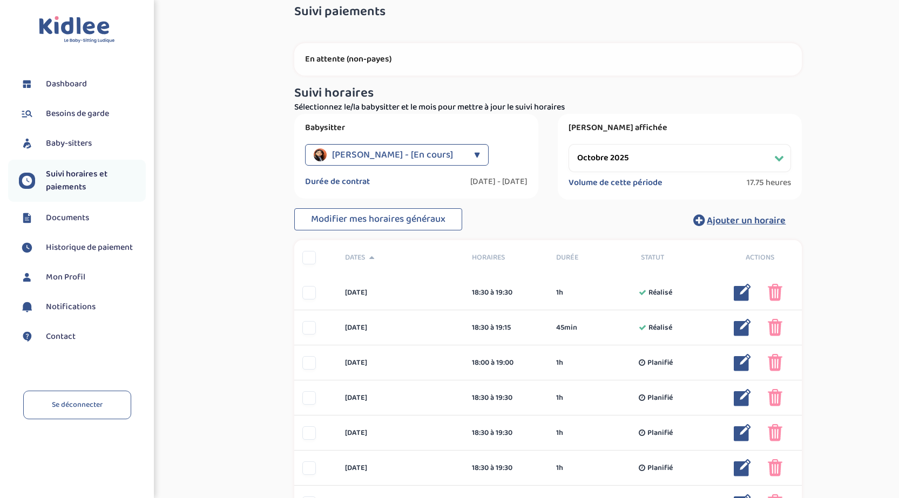
scroll to position [0, 0]
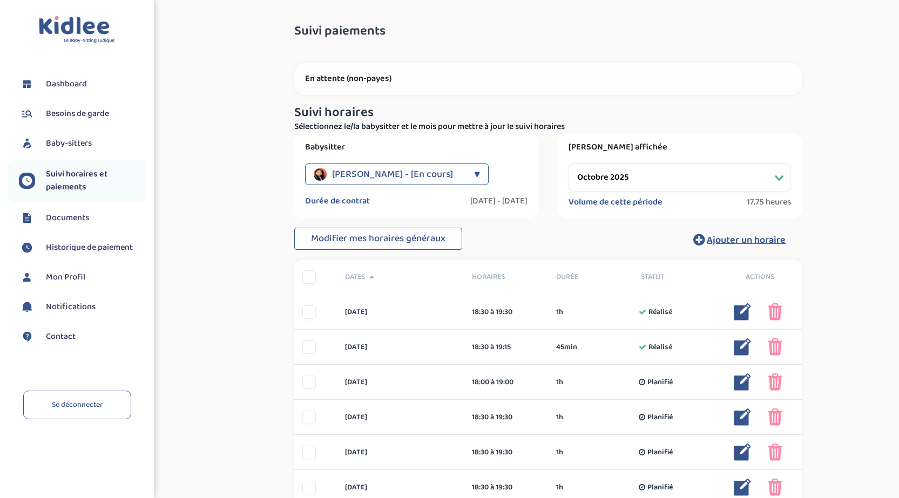
click at [96, 248] on span "Historique de paiement" at bounding box center [89, 247] width 87 height 13
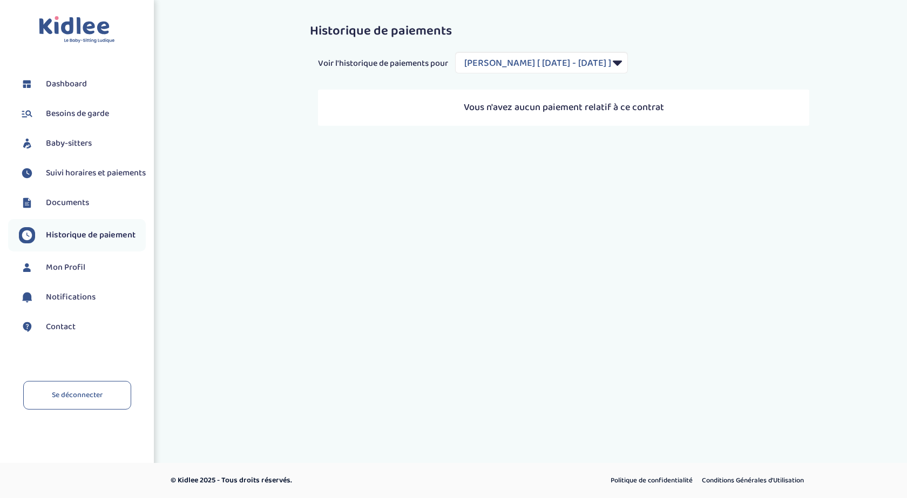
select select "1948"
click at [94, 211] on link "Documents" at bounding box center [82, 203] width 127 height 16
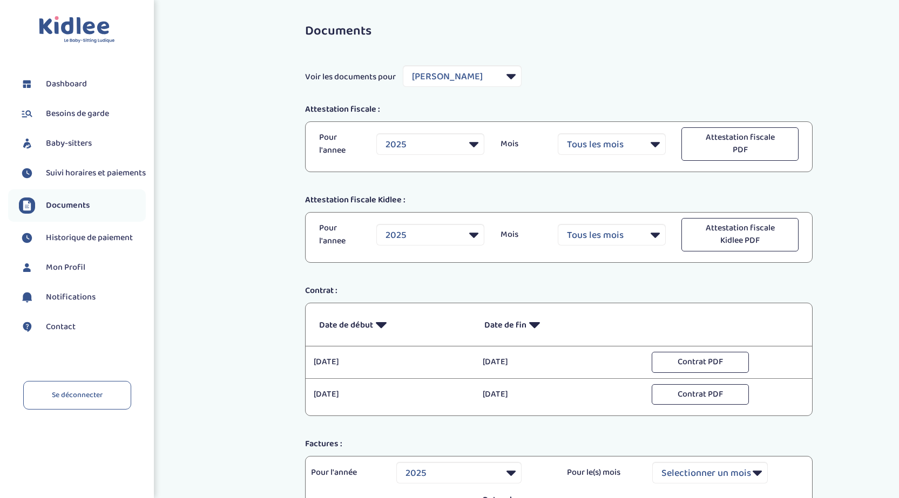
select select "22330"
select select "2025"
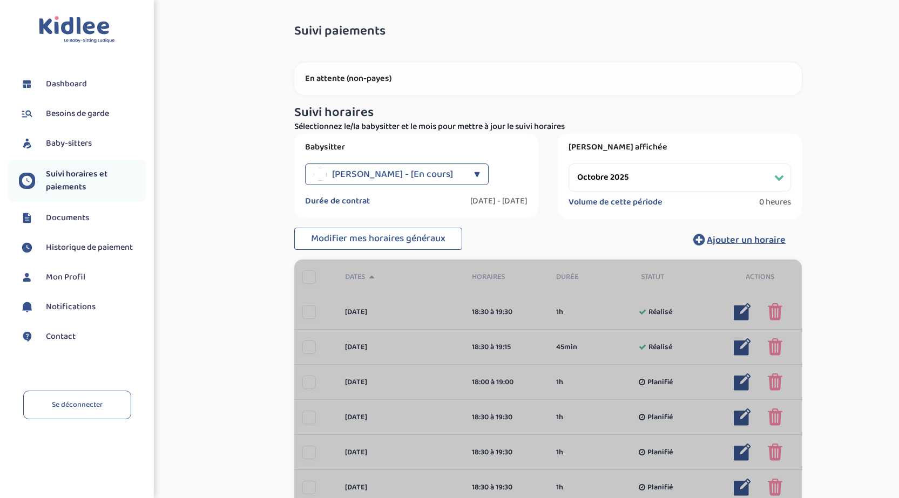
select select "octobre 2025"
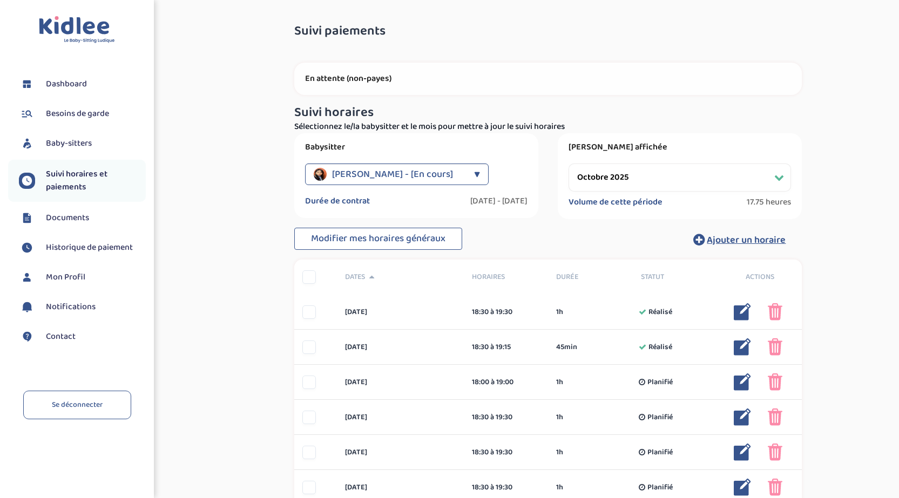
click at [85, 240] on link "Historique de paiement" at bounding box center [82, 248] width 127 height 16
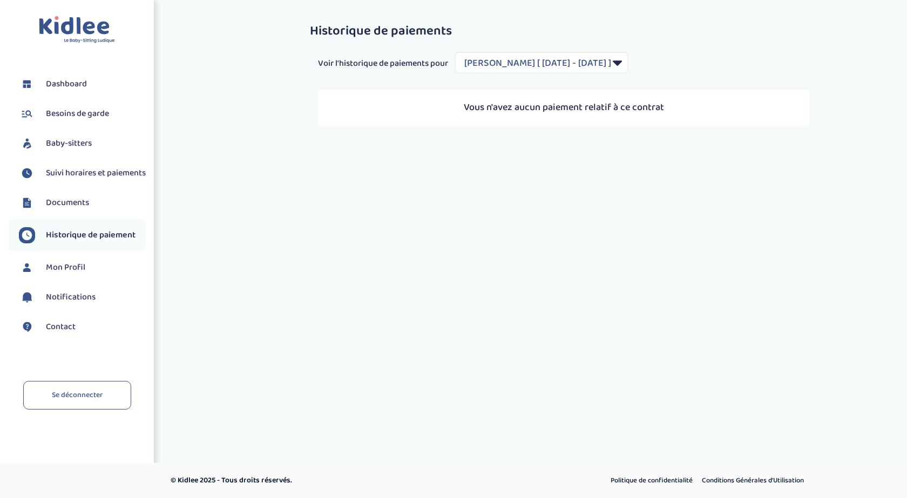
select select "1948"
click at [76, 180] on span "Suivi horaires et paiements" at bounding box center [96, 173] width 100 height 13
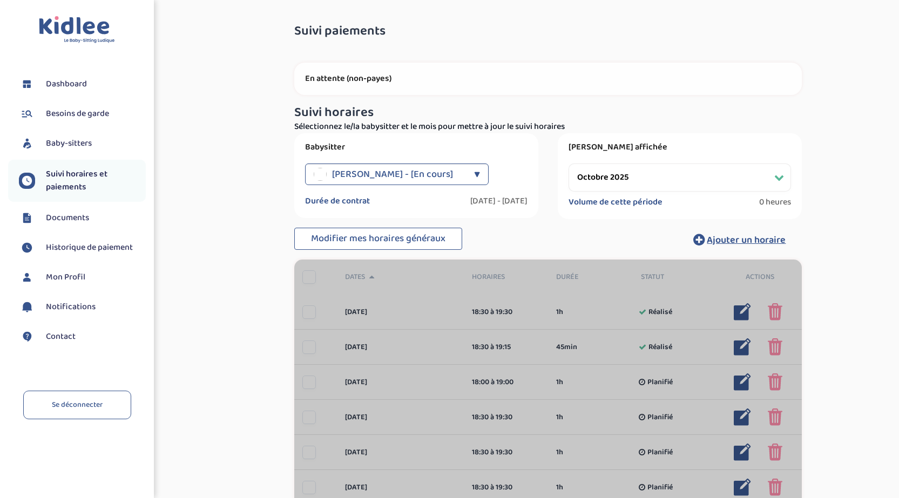
select select "octobre 2025"
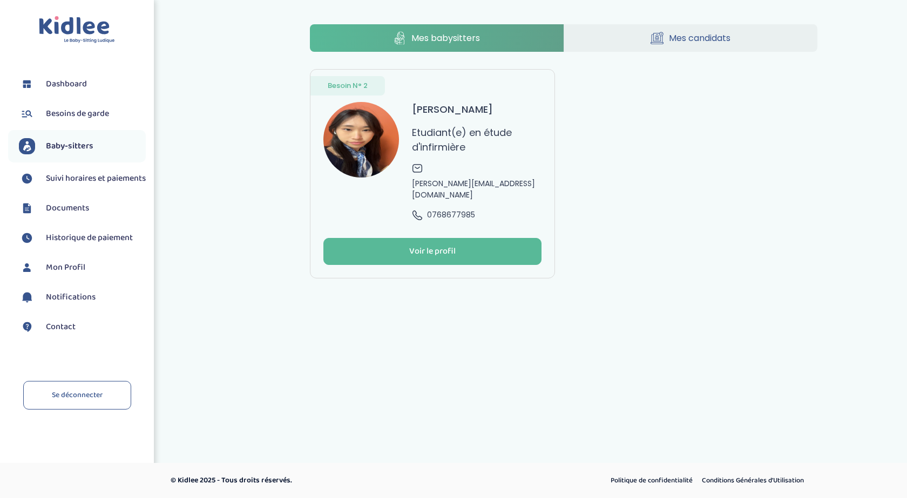
click at [82, 120] on link "Besoins de garde" at bounding box center [82, 114] width 127 height 16
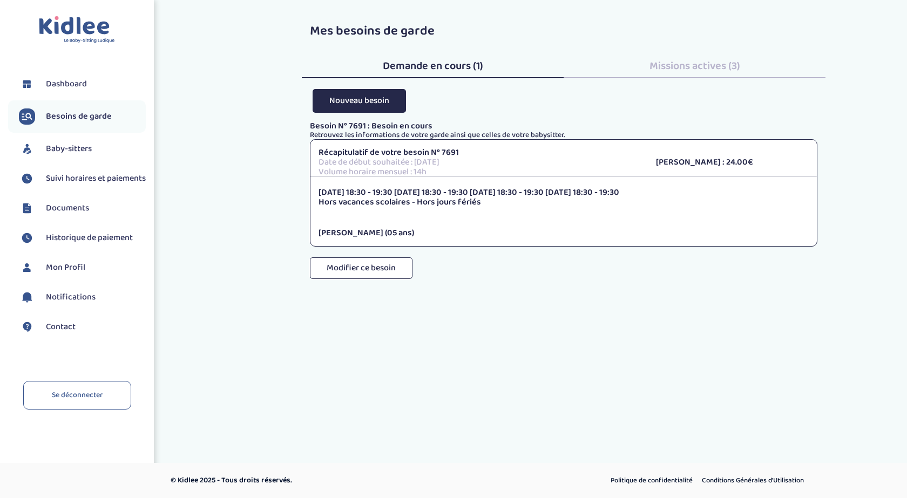
click at [87, 98] on ul "Dashboard Besoins de garde Baby-sitters Suivi horaires et paiements Documents H…" at bounding box center [77, 212] width 138 height 283
click at [87, 91] on link "Dashboard" at bounding box center [82, 84] width 127 height 16
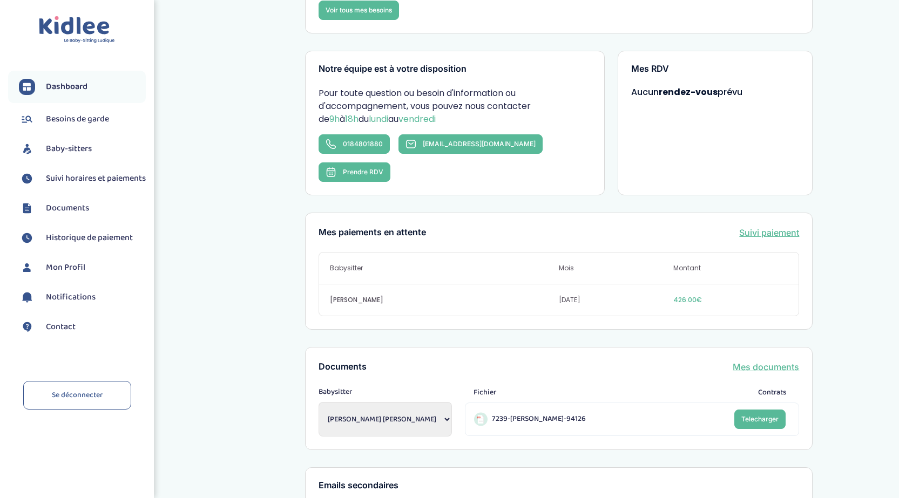
scroll to position [162, 0]
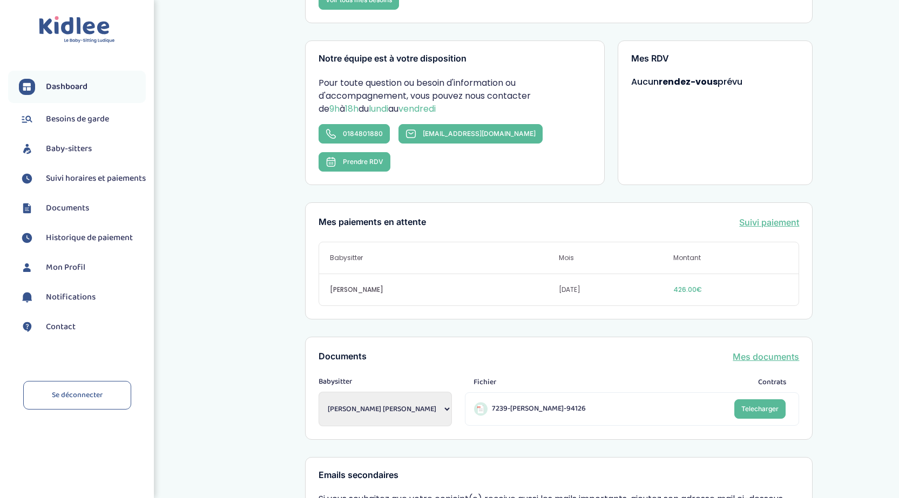
click at [759, 216] on link "Suivi paiement" at bounding box center [769, 222] width 60 height 13
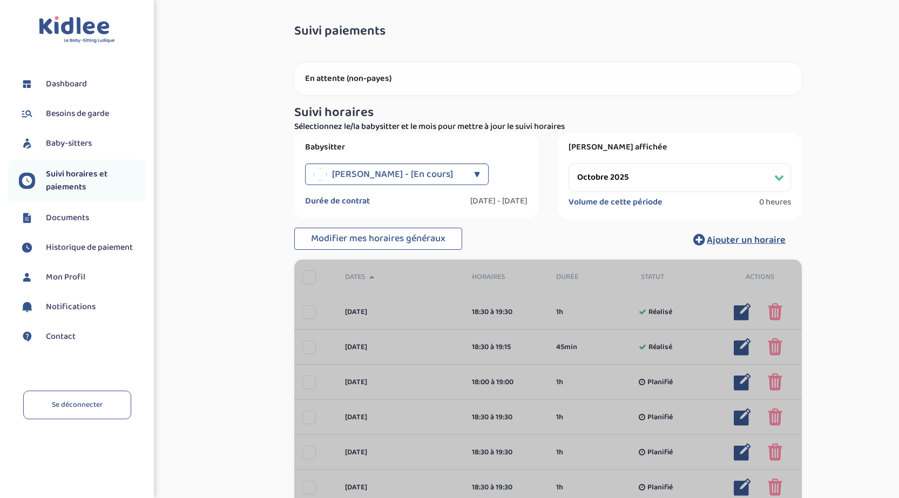
select select "octobre 2025"
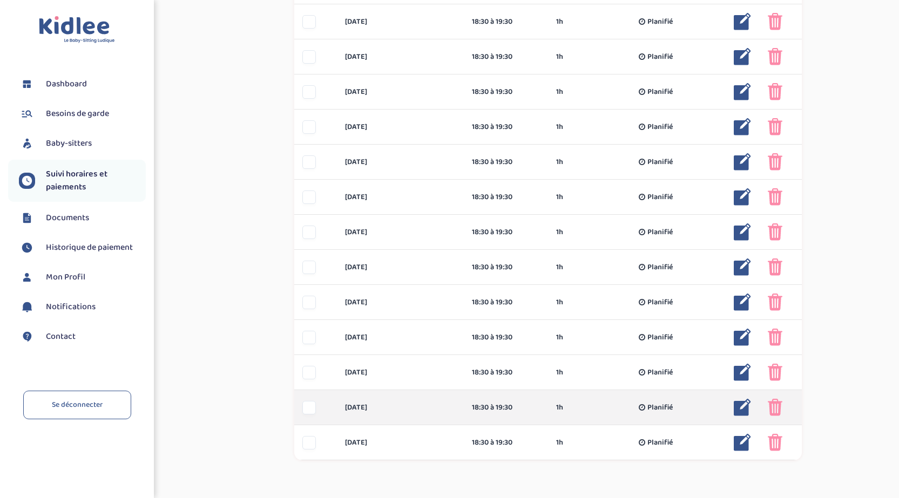
scroll to position [526, 0]
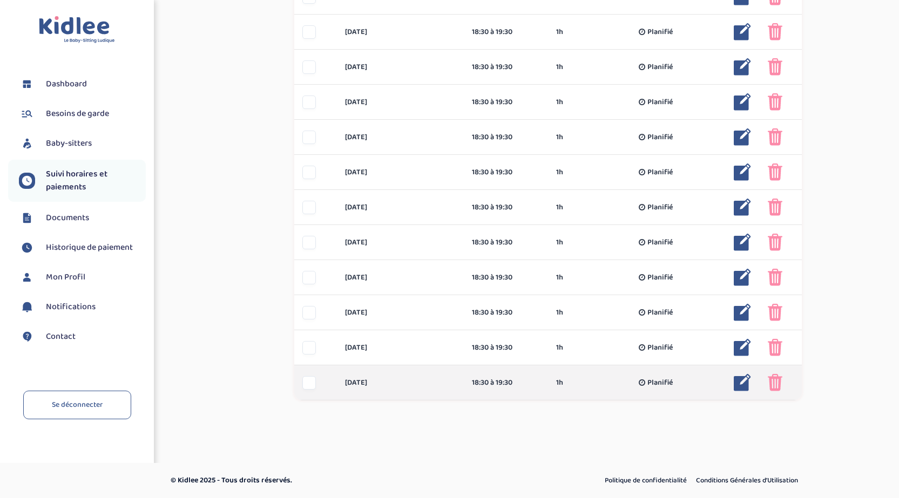
click at [741, 382] on img at bounding box center [742, 382] width 17 height 17
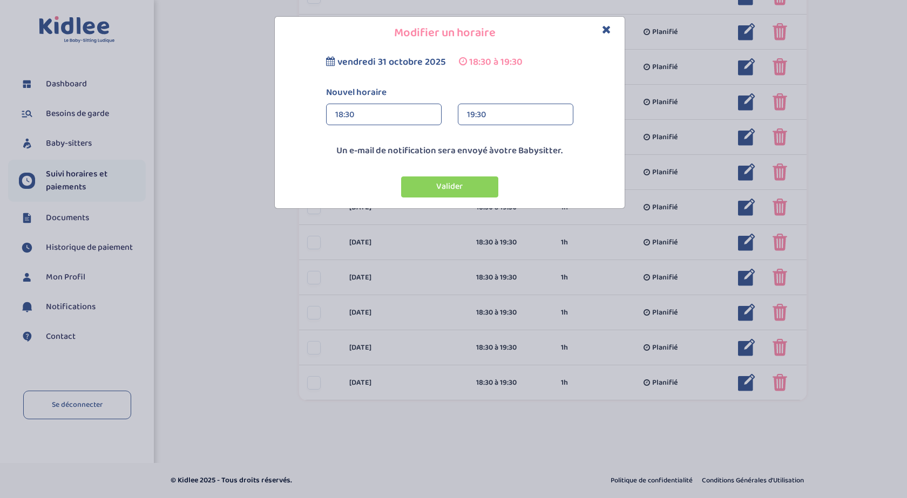
click at [516, 110] on div "19:30" at bounding box center [515, 115] width 97 height 22
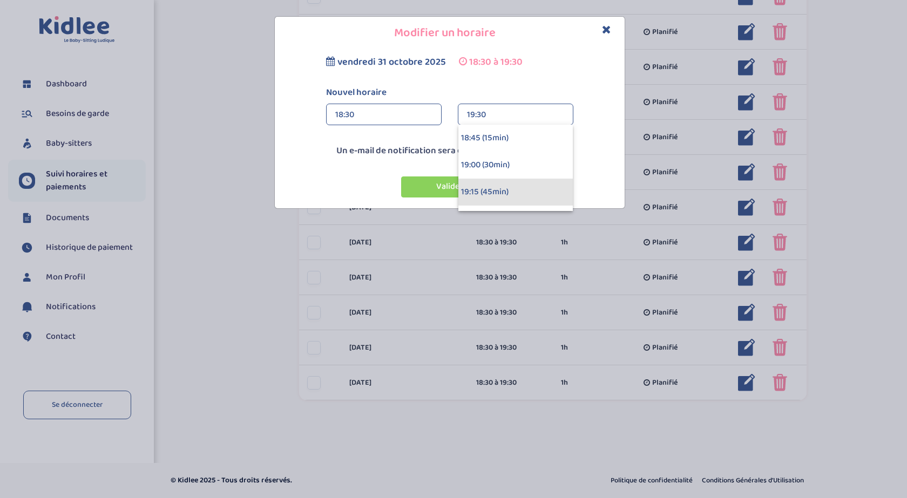
click at [482, 185] on div "19:15 (45min)" at bounding box center [515, 192] width 114 height 27
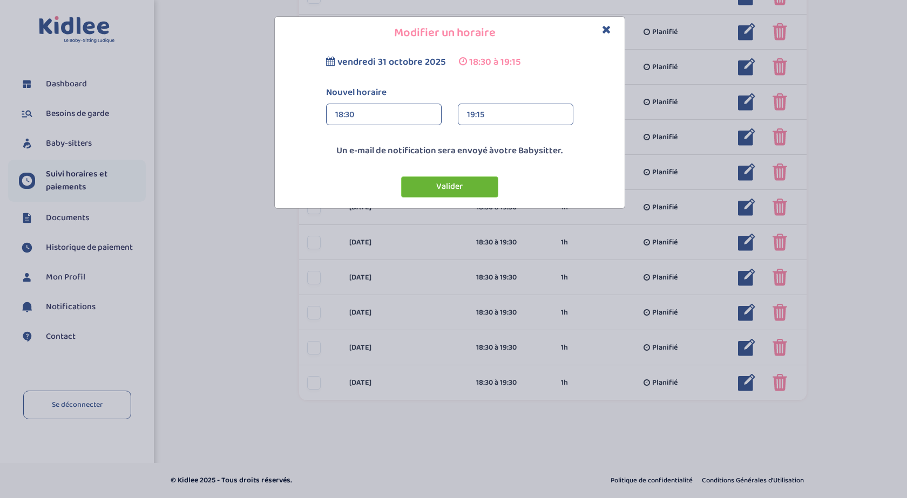
click at [474, 185] on button "Valider" at bounding box center [449, 187] width 97 height 21
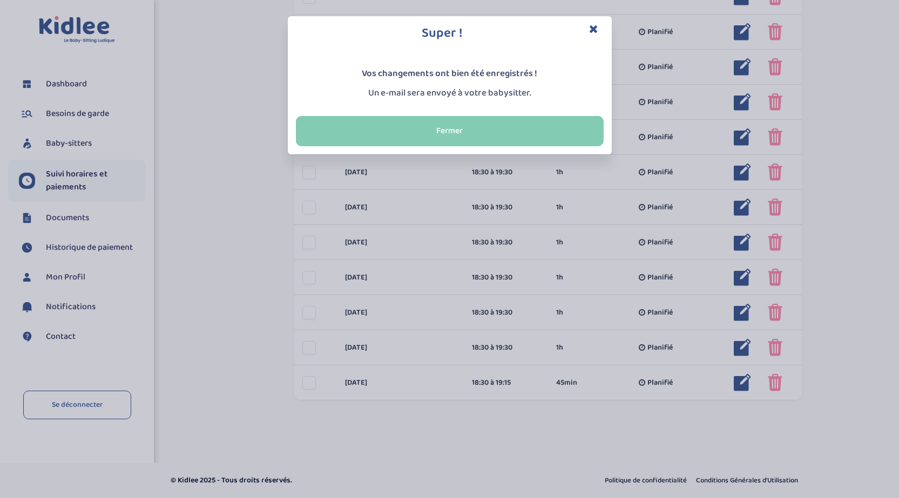
click at [478, 139] on button "Fermer" at bounding box center [450, 131] width 308 height 30
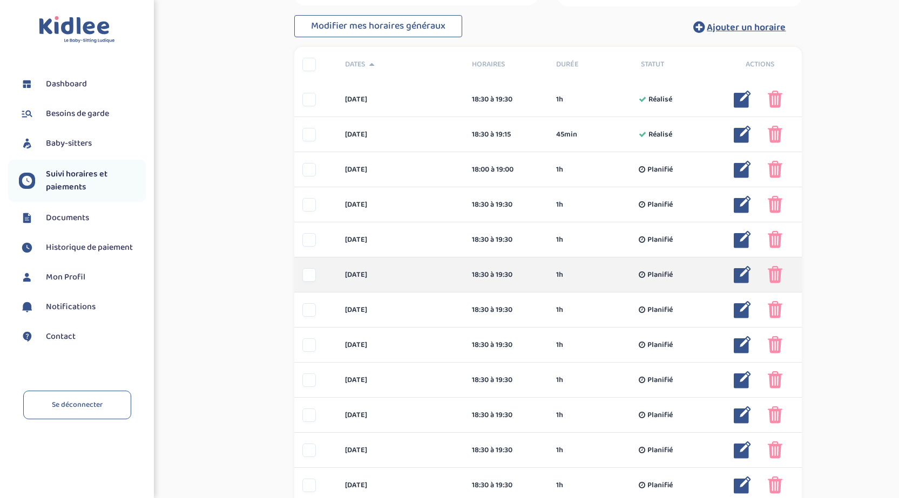
scroll to position [0, 0]
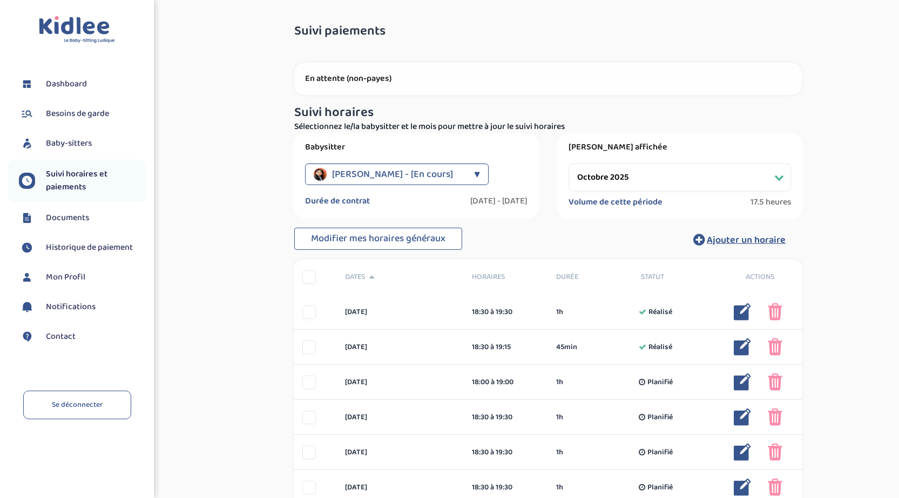
click at [79, 150] on link "Baby-sitters" at bounding box center [82, 144] width 127 height 16
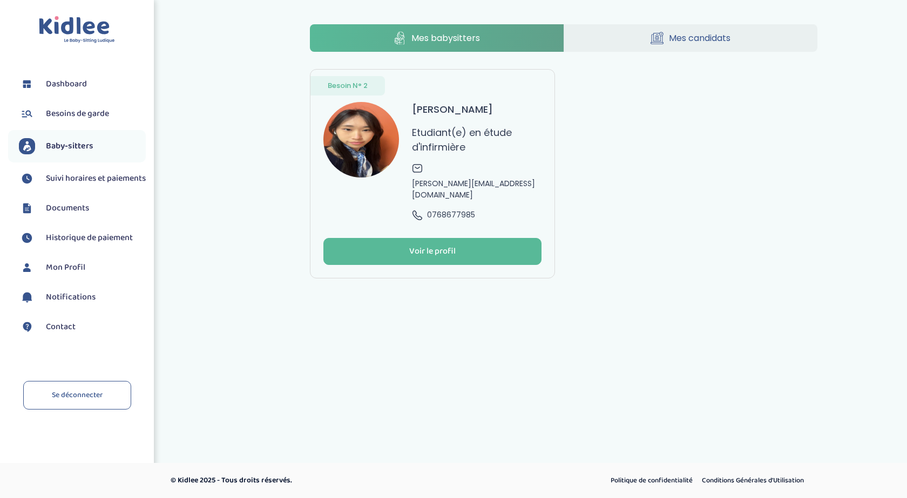
click at [83, 94] on li "Dashboard" at bounding box center [77, 84] width 138 height 27
click at [84, 86] on span "Dashboard" at bounding box center [66, 84] width 41 height 13
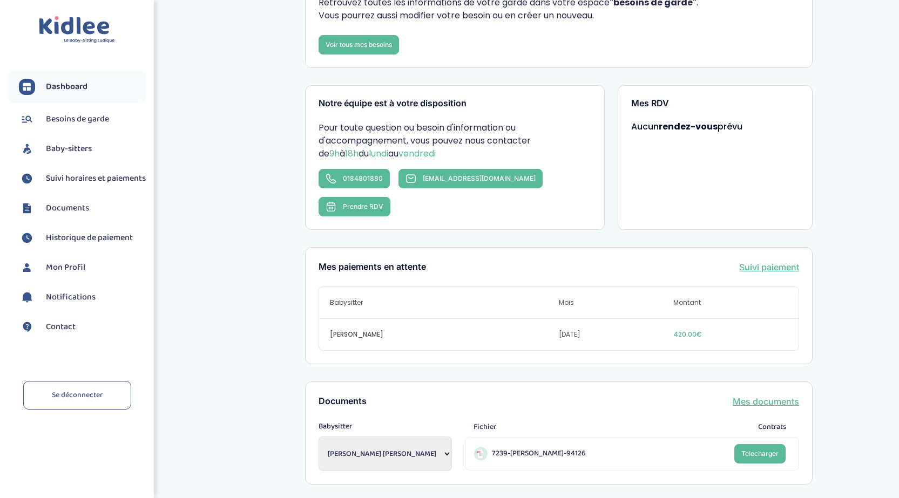
scroll to position [162, 0]
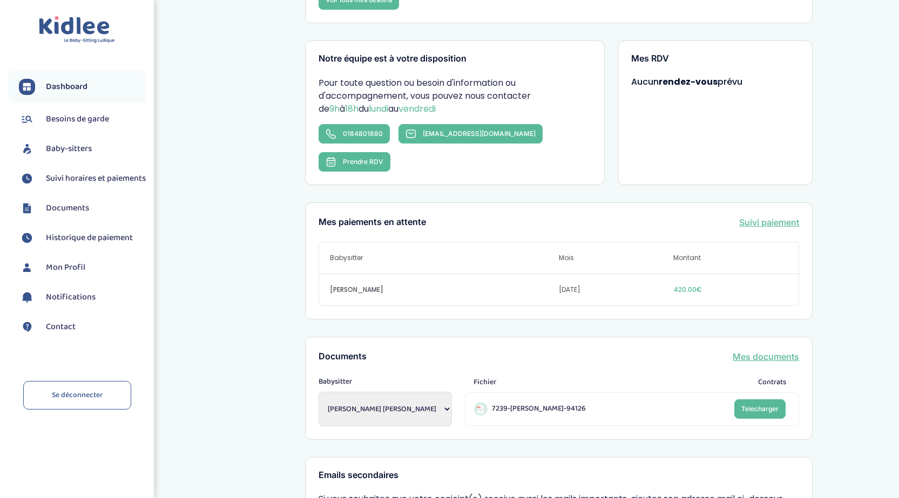
click at [768, 216] on link "Suivi paiement" at bounding box center [769, 222] width 60 height 13
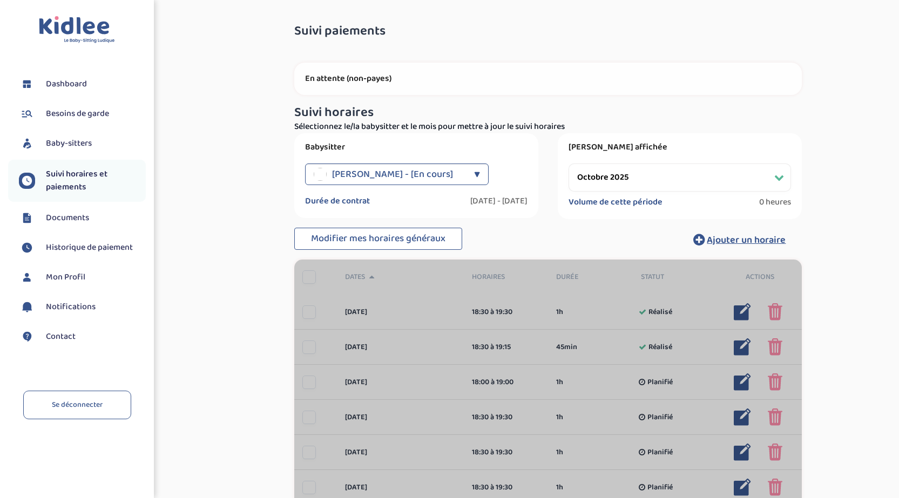
select select "octobre 2025"
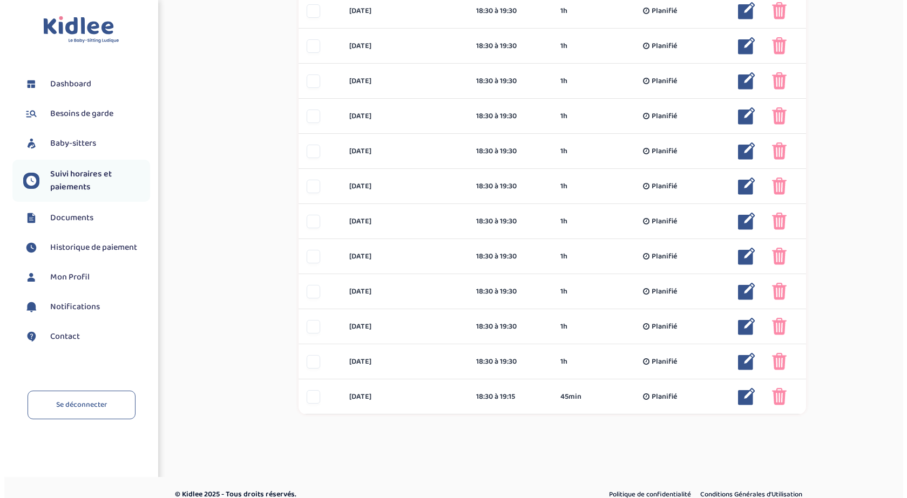
scroll to position [526, 0]
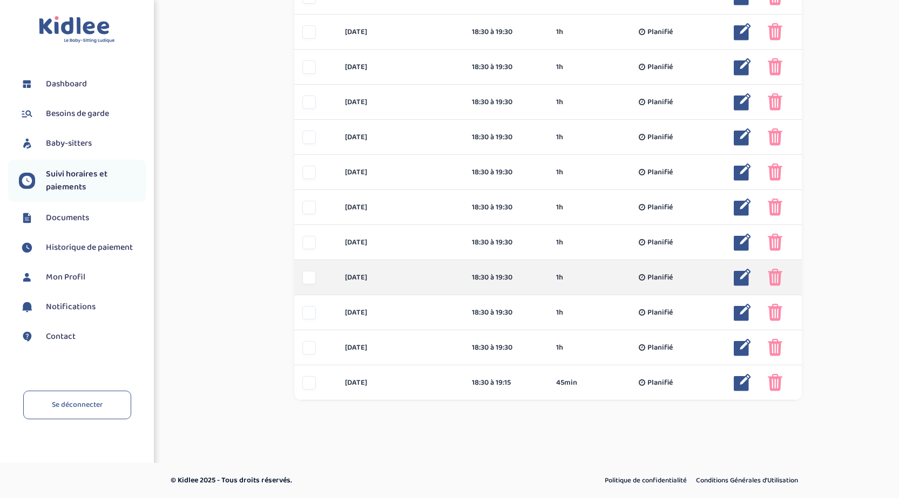
click at [776, 278] on img at bounding box center [775, 277] width 15 height 17
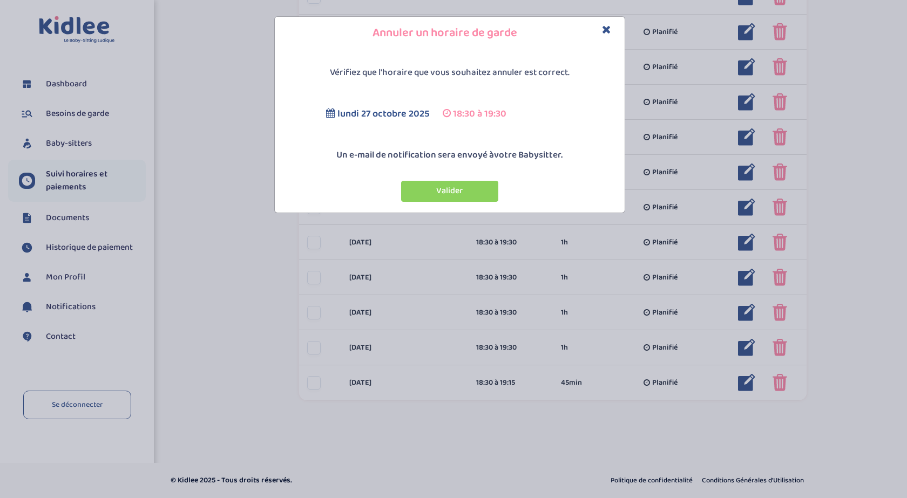
click at [609, 30] on icon "Close" at bounding box center [606, 29] width 9 height 11
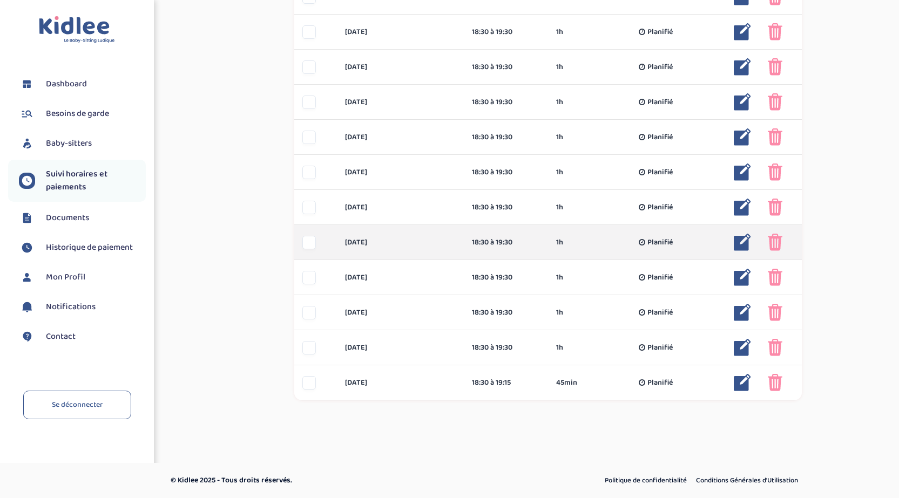
click at [735, 242] on img at bounding box center [742, 242] width 17 height 17
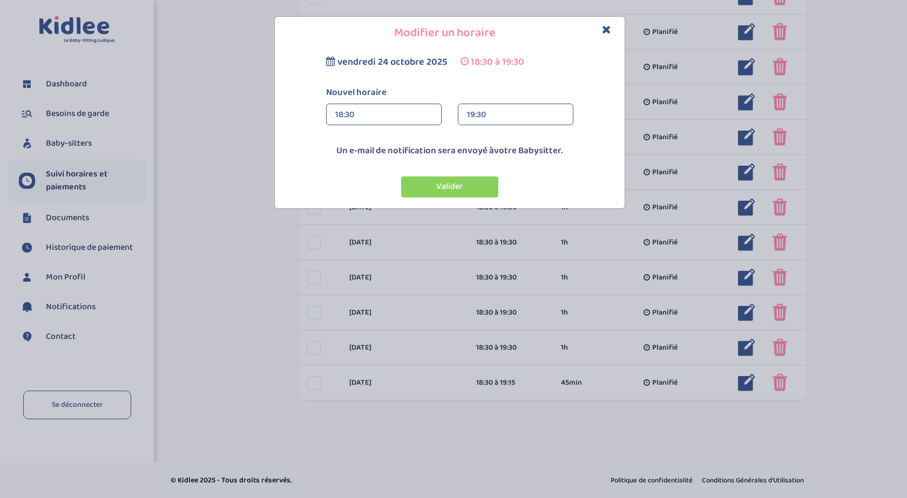
click at [502, 113] on div "19:30" at bounding box center [515, 115] width 97 height 22
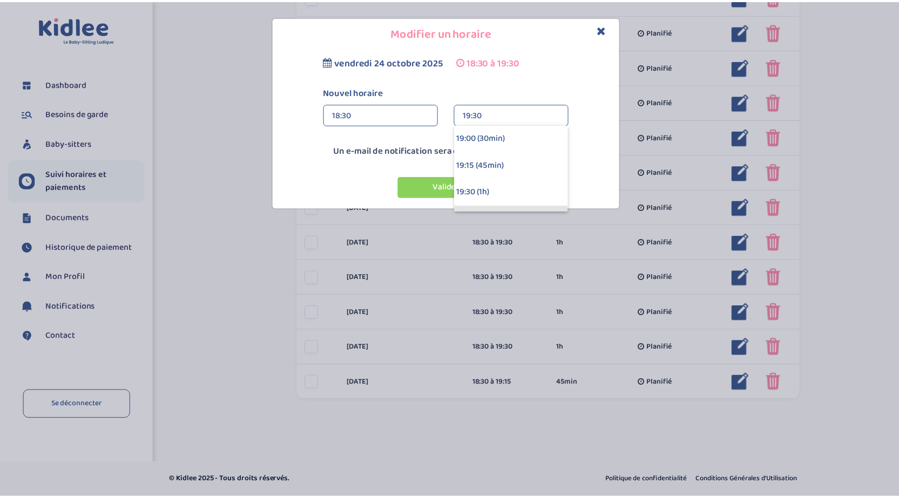
scroll to position [54, 0]
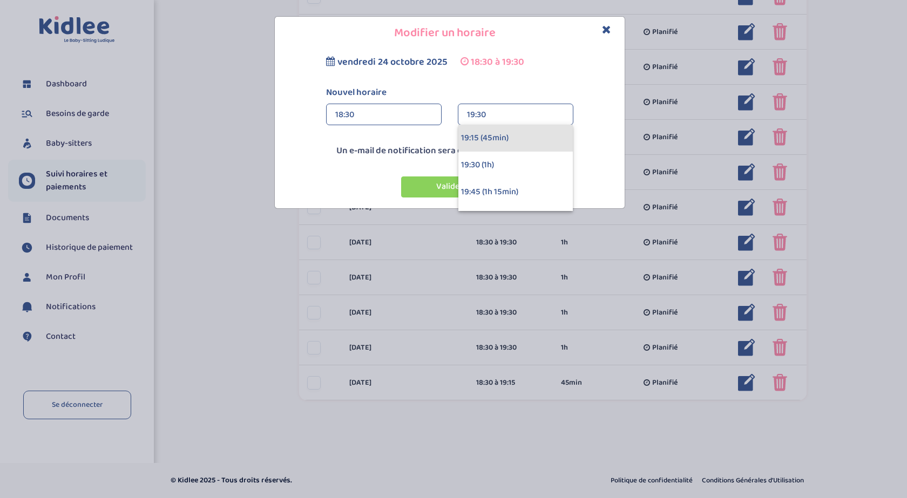
click at [493, 144] on div "19:15 (45min)" at bounding box center [515, 138] width 114 height 27
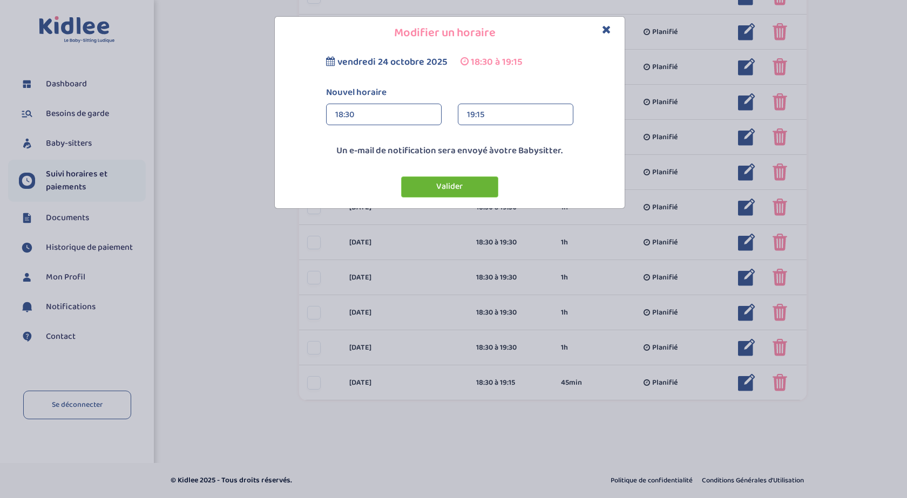
click at [464, 187] on button "Valider" at bounding box center [449, 187] width 97 height 21
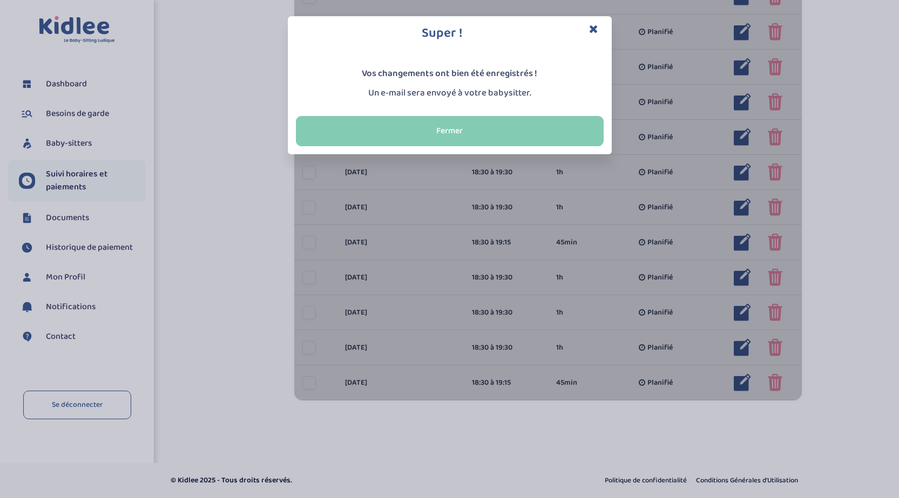
click at [463, 129] on button "Fermer" at bounding box center [450, 131] width 308 height 30
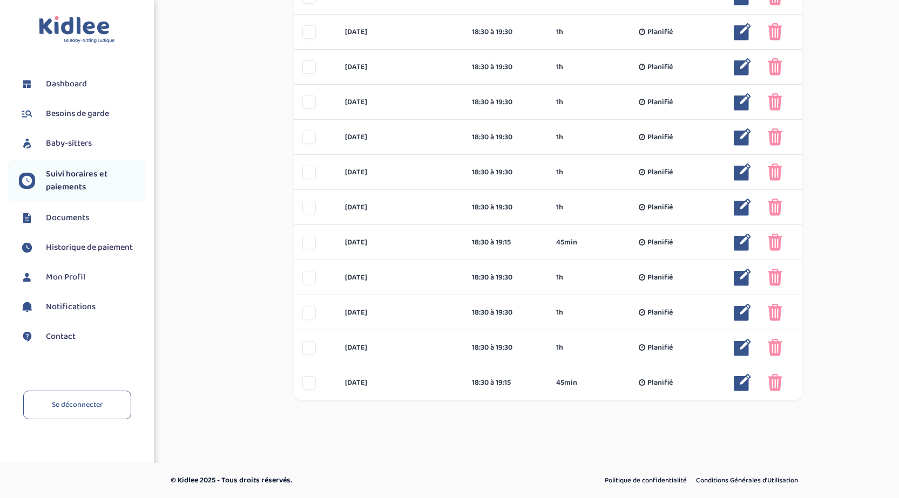
click at [89, 115] on span "Besoins de garde" at bounding box center [77, 113] width 63 height 13
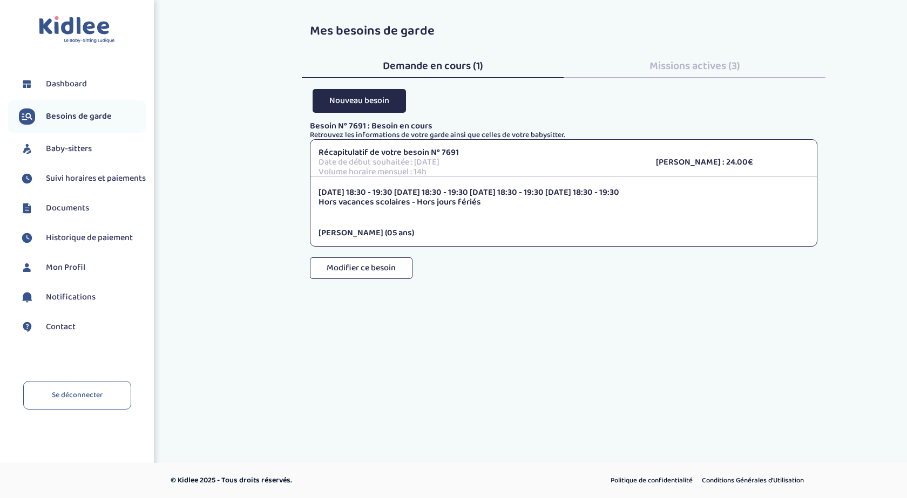
click at [75, 93] on li "Dashboard" at bounding box center [77, 84] width 138 height 27
click at [73, 88] on span "Dashboard" at bounding box center [66, 84] width 41 height 13
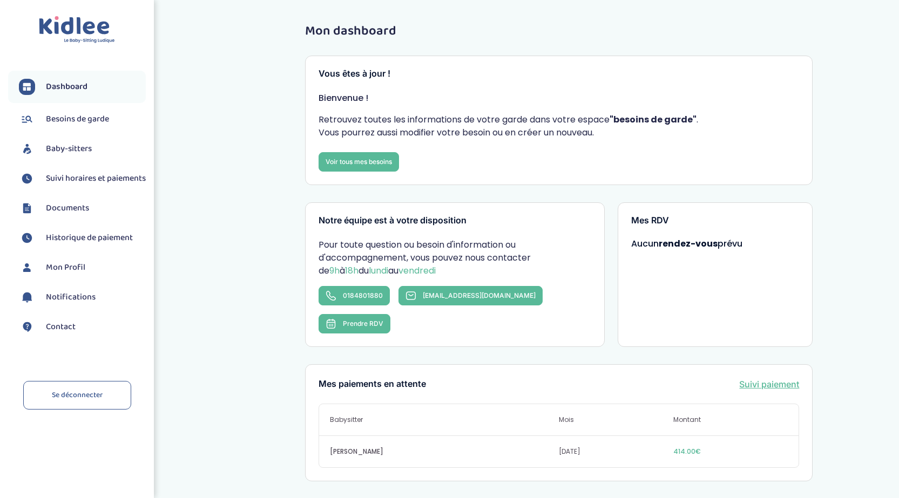
click at [78, 85] on span "Dashboard" at bounding box center [67, 86] width 42 height 13
click at [744, 378] on link "Suivi paiement" at bounding box center [769, 384] width 60 height 13
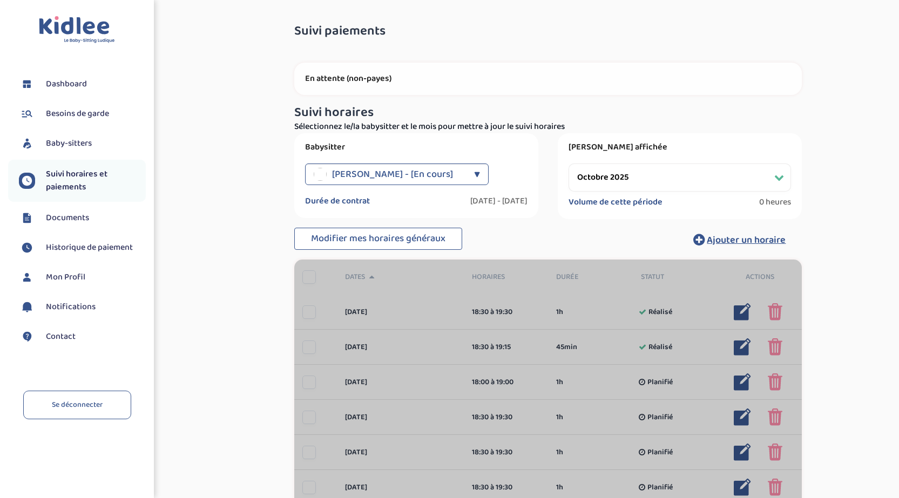
select select "octobre 2025"
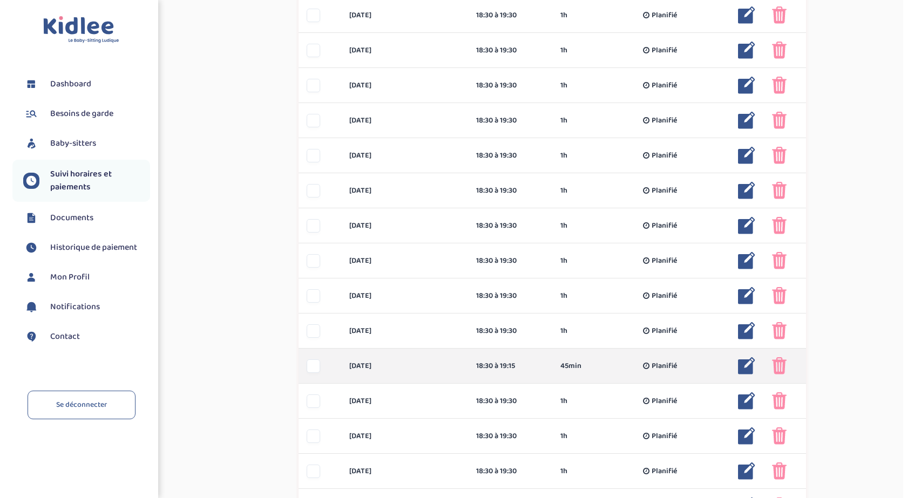
scroll to position [432, 0]
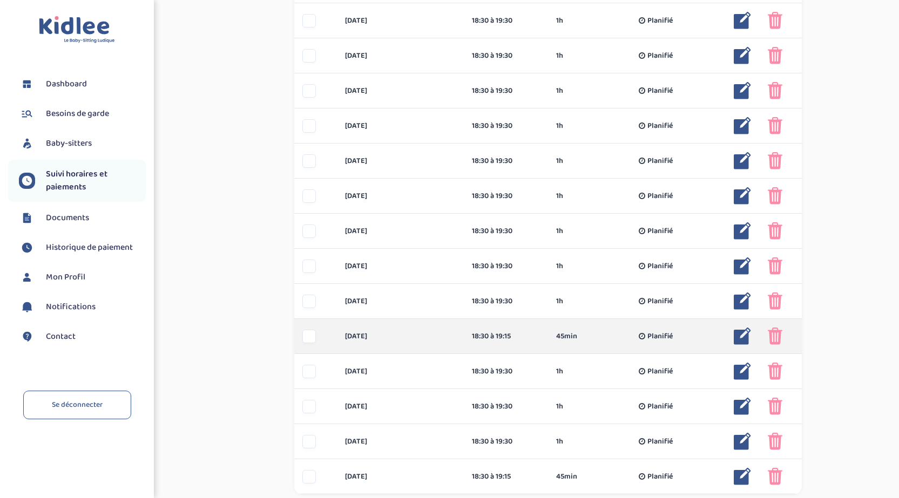
click at [743, 338] on img at bounding box center [742, 336] width 17 height 17
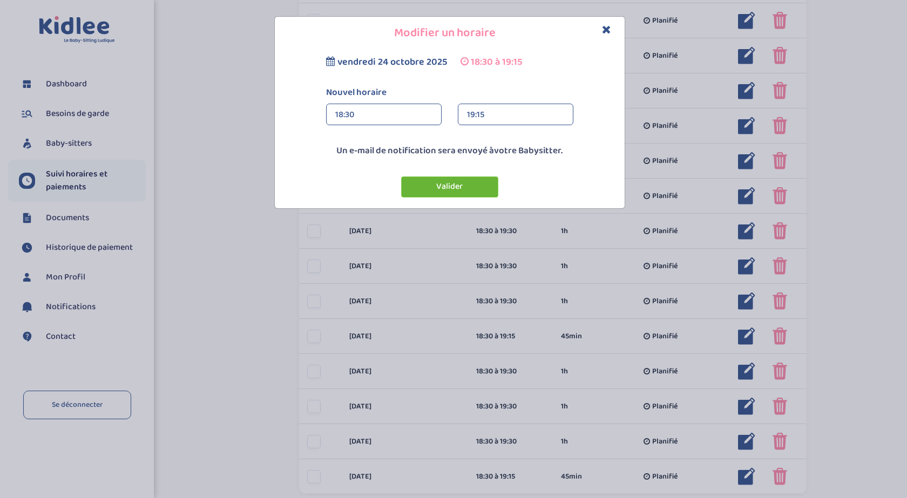
click at [454, 184] on button "Valider" at bounding box center [449, 187] width 97 height 21
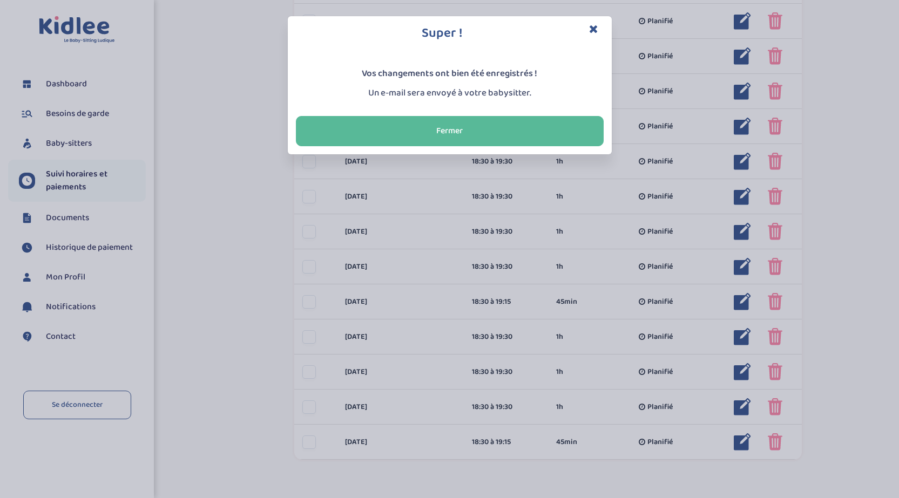
scroll to position [486, 0]
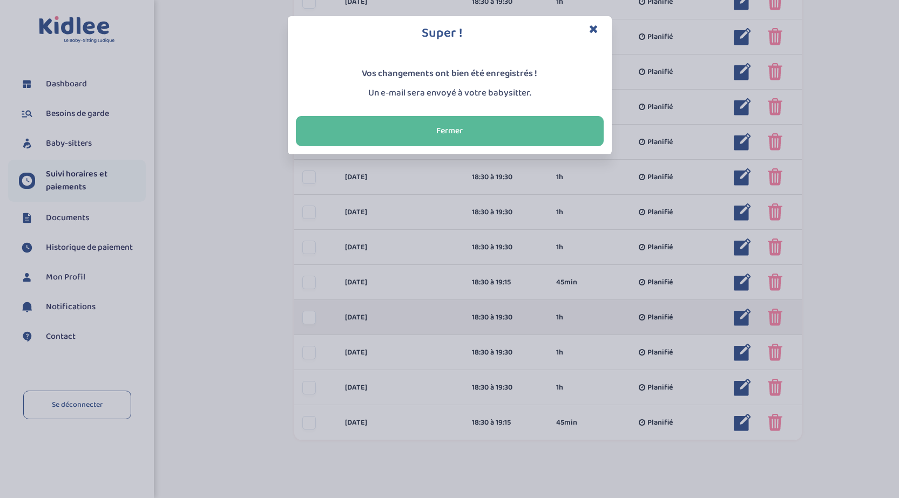
drag, startPoint x: 719, startPoint y: 322, endPoint x: 730, endPoint y: 321, distance: 10.9
click at [720, 322] on div "Super ! Vos changements ont bien été enregistrés ! Un e-mail sera envoyé à votr…" at bounding box center [449, 249] width 899 height 498
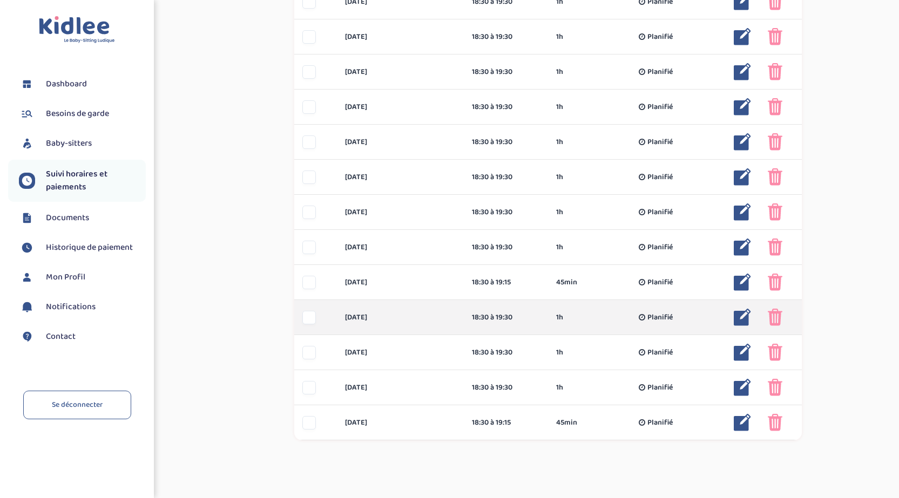
click at [749, 320] on img at bounding box center [742, 317] width 17 height 17
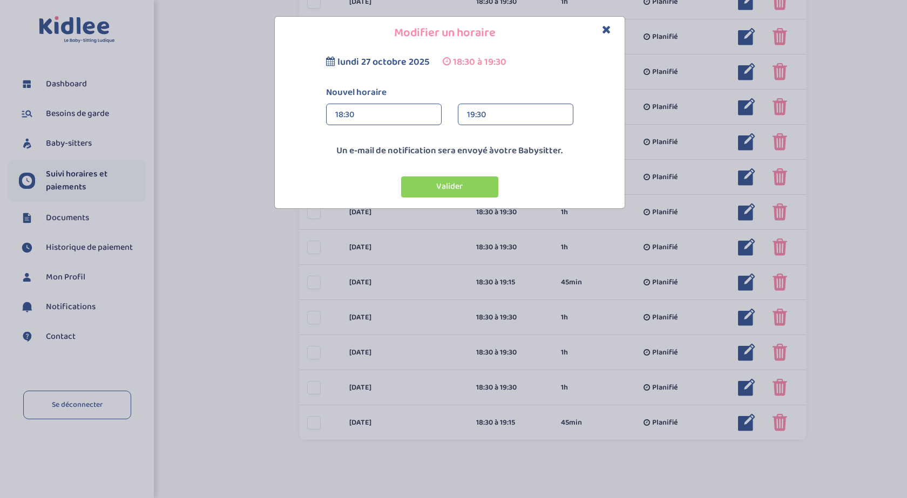
click at [477, 119] on div "19:30" at bounding box center [515, 115] width 97 height 22
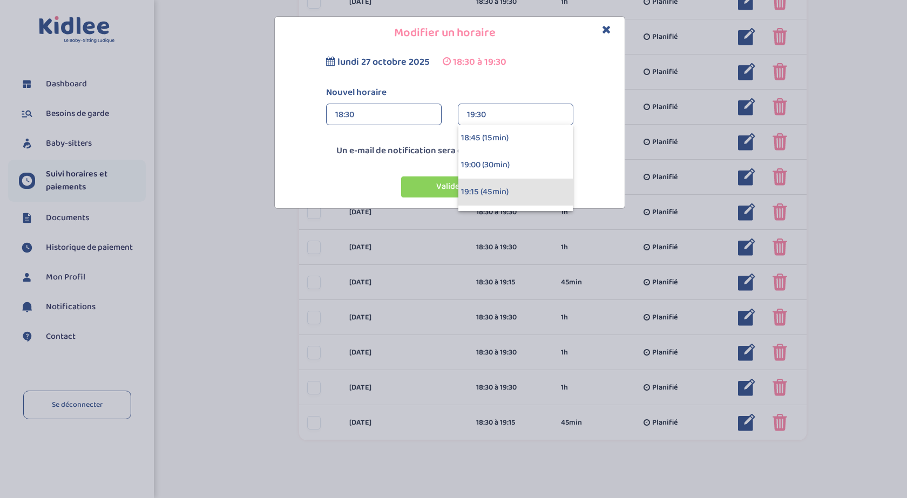
click at [485, 190] on div "19:15 (45min)" at bounding box center [515, 192] width 114 height 27
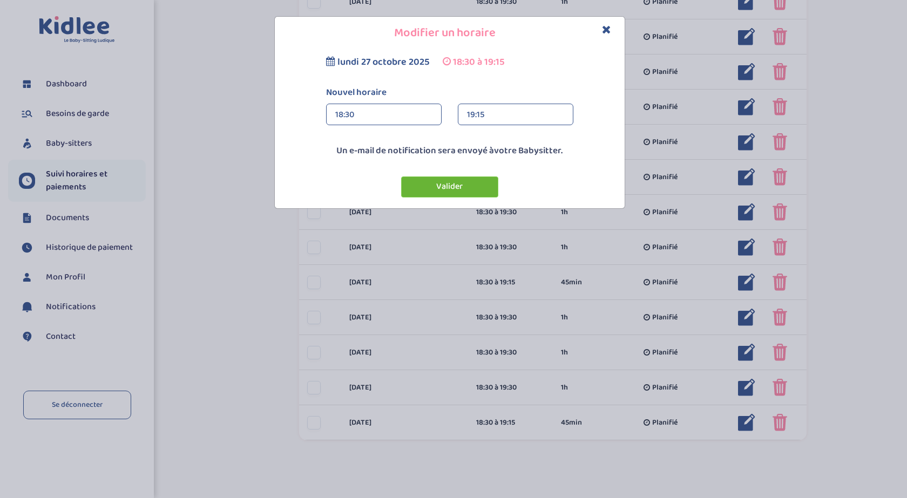
click at [474, 190] on button "Valider" at bounding box center [449, 187] width 97 height 21
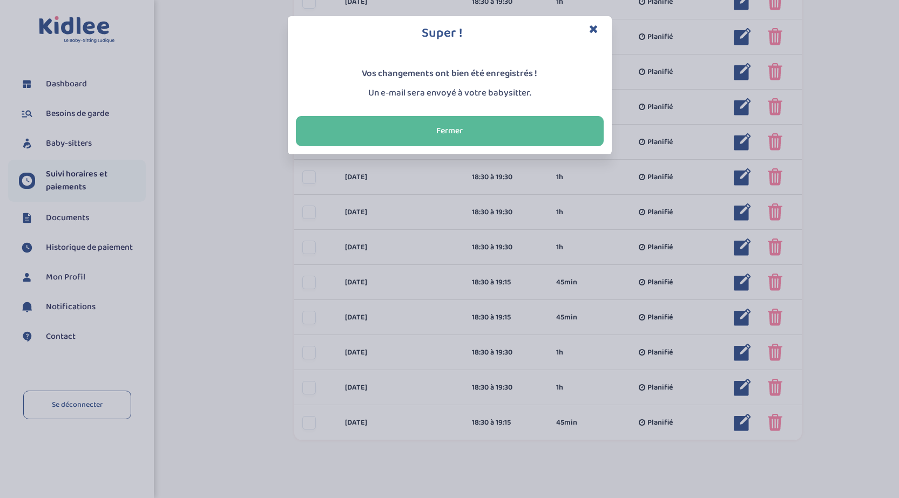
click at [596, 29] on icon "Close" at bounding box center [593, 28] width 9 height 11
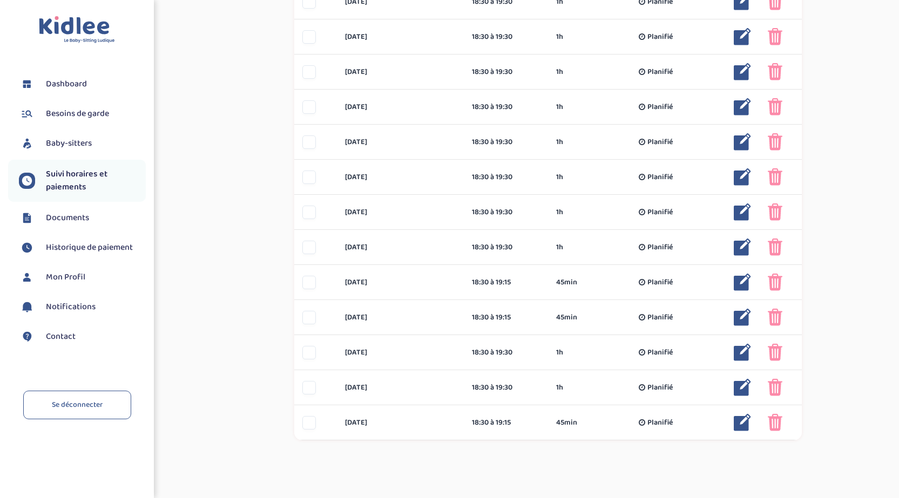
click at [111, 77] on link "Dashboard" at bounding box center [82, 84] width 127 height 16
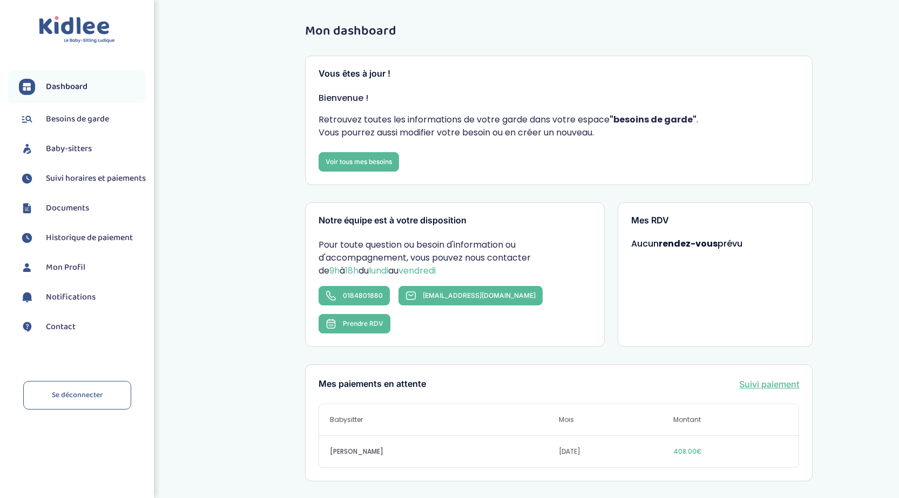
click at [758, 378] on link "Suivi paiement" at bounding box center [769, 384] width 60 height 13
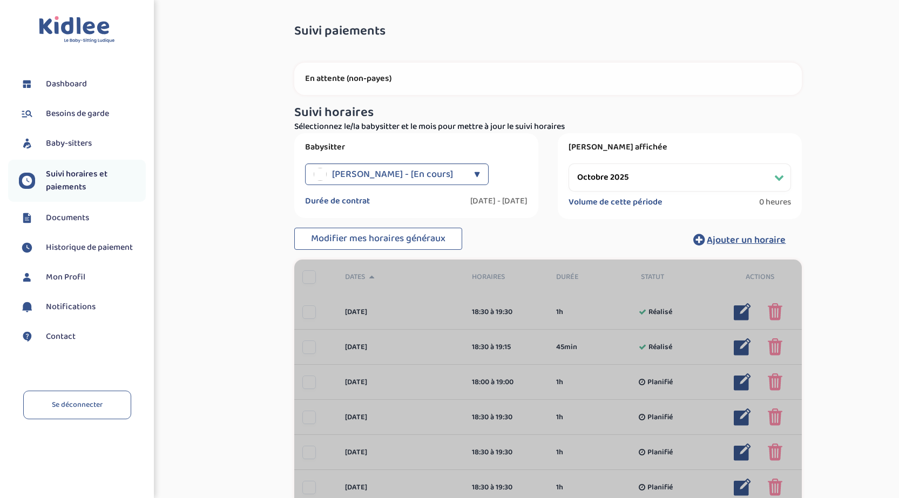
select select "octobre 2025"
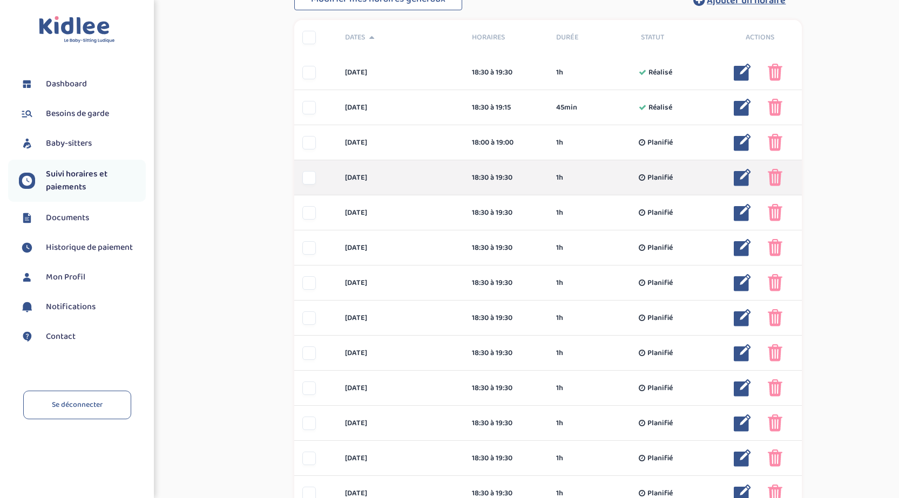
scroll to position [270, 0]
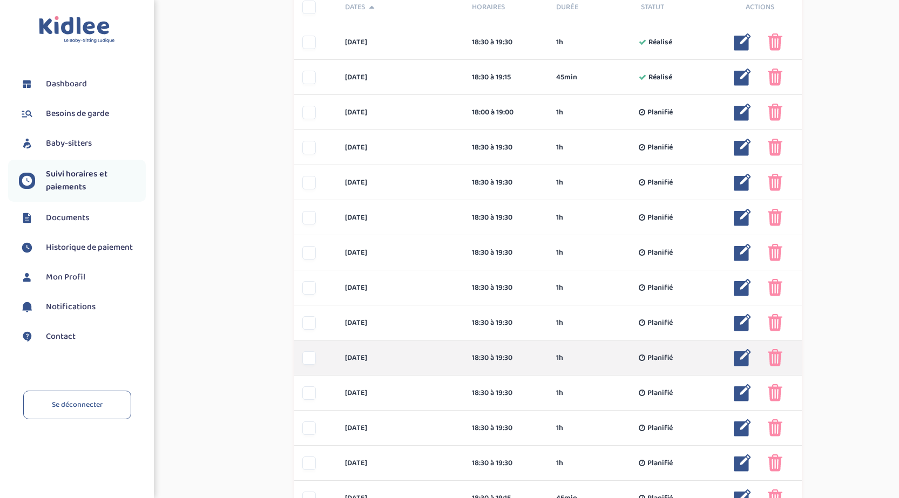
click at [745, 361] on img at bounding box center [742, 357] width 17 height 17
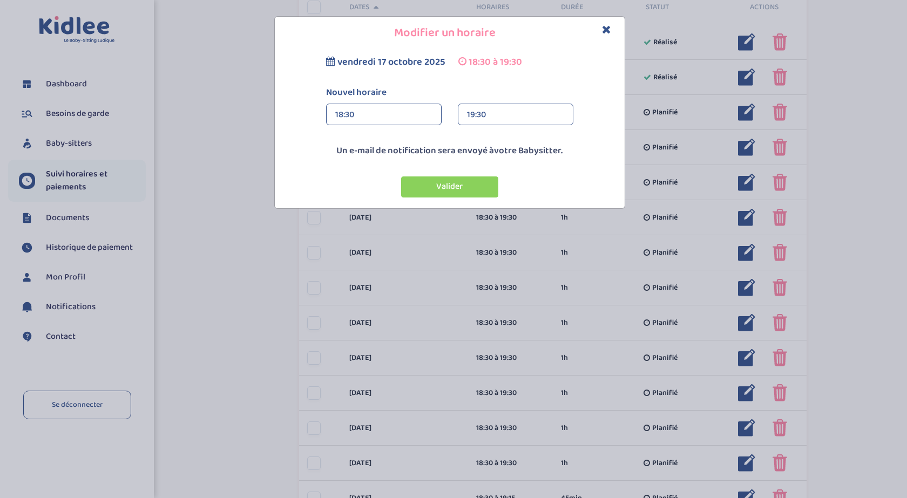
click at [501, 118] on div "19:30" at bounding box center [515, 115] width 97 height 22
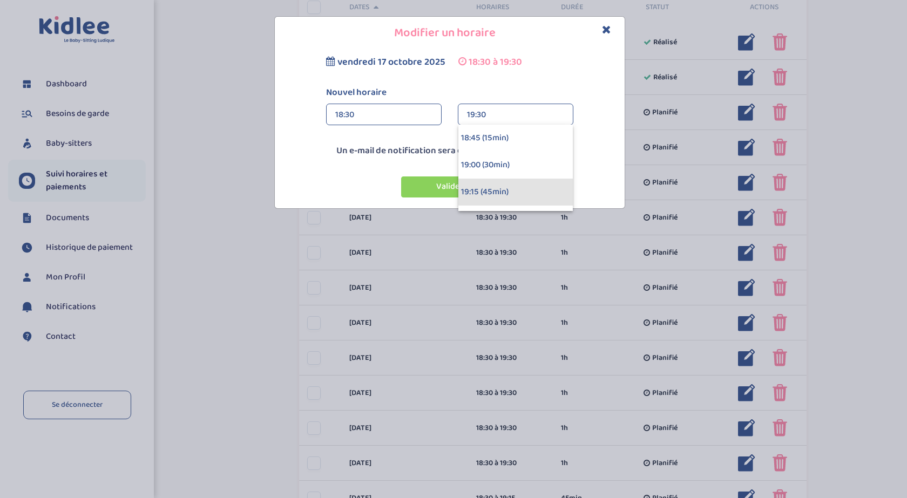
click at [474, 187] on div "19:15 (45min)" at bounding box center [515, 192] width 114 height 27
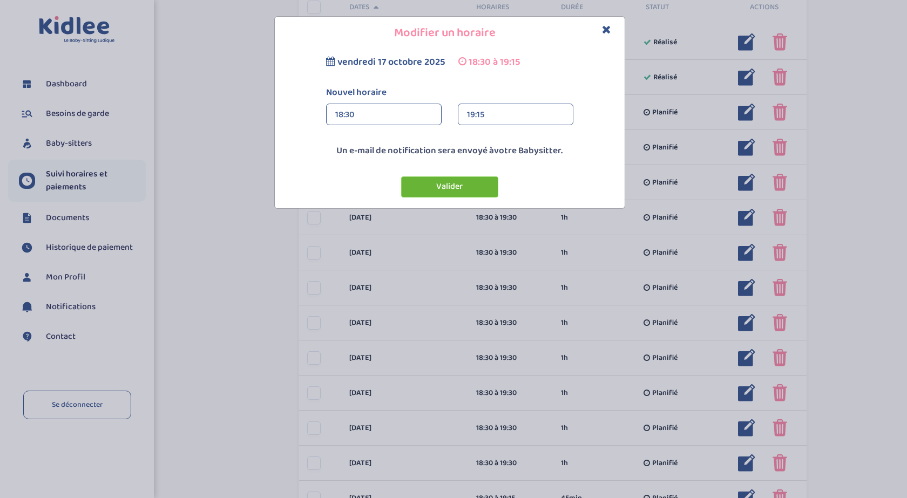
click at [456, 188] on button "Valider" at bounding box center [449, 187] width 97 height 21
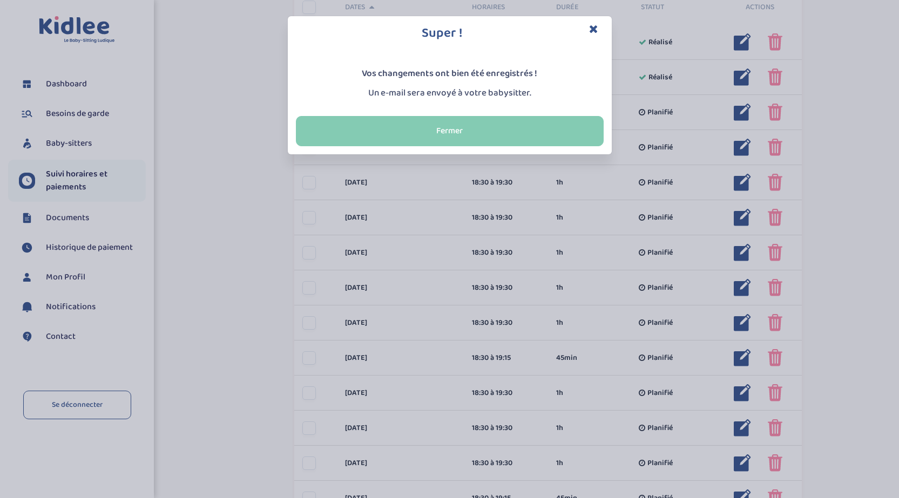
click at [515, 137] on button "Fermer" at bounding box center [450, 131] width 308 height 30
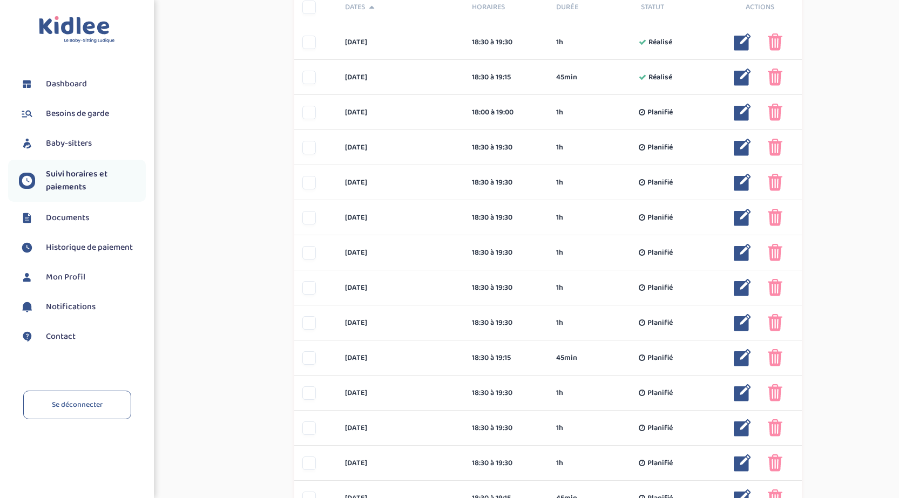
click at [70, 86] on span "Dashboard" at bounding box center [66, 84] width 41 height 13
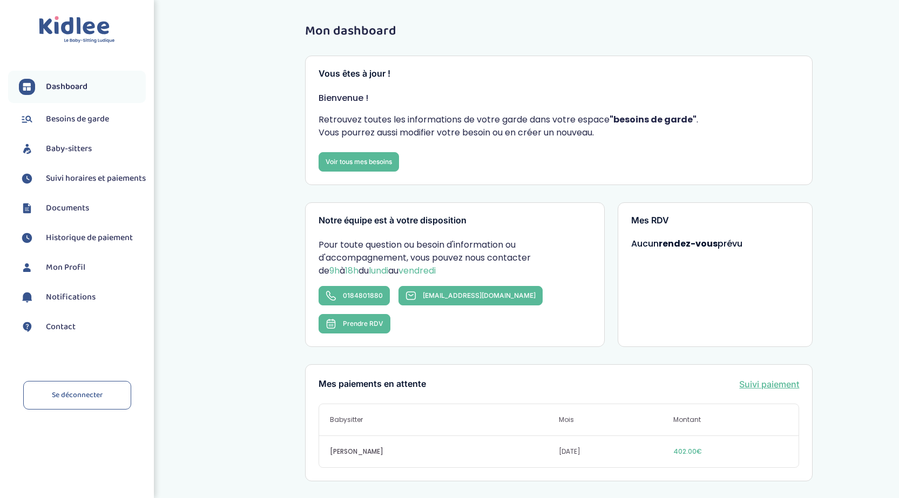
click at [74, 185] on span "Suivi horaires et paiements" at bounding box center [96, 178] width 100 height 13
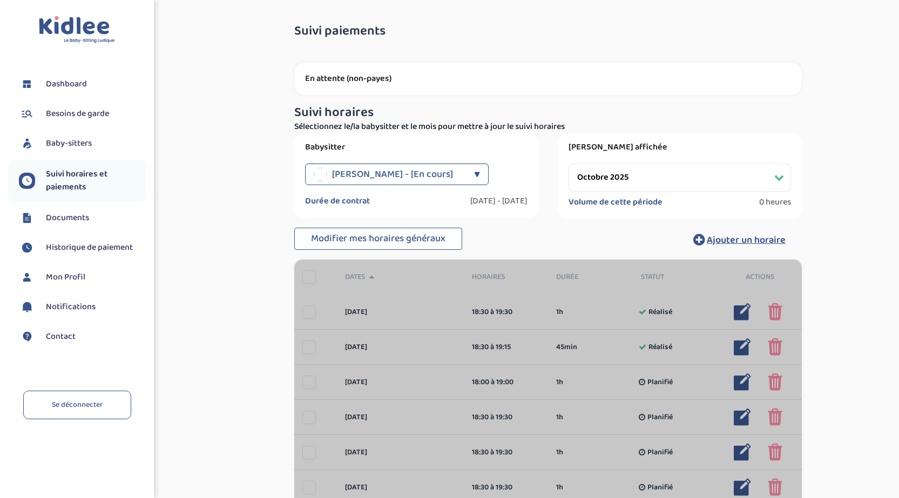
select select "octobre 2025"
